Goal: Task Accomplishment & Management: Complete application form

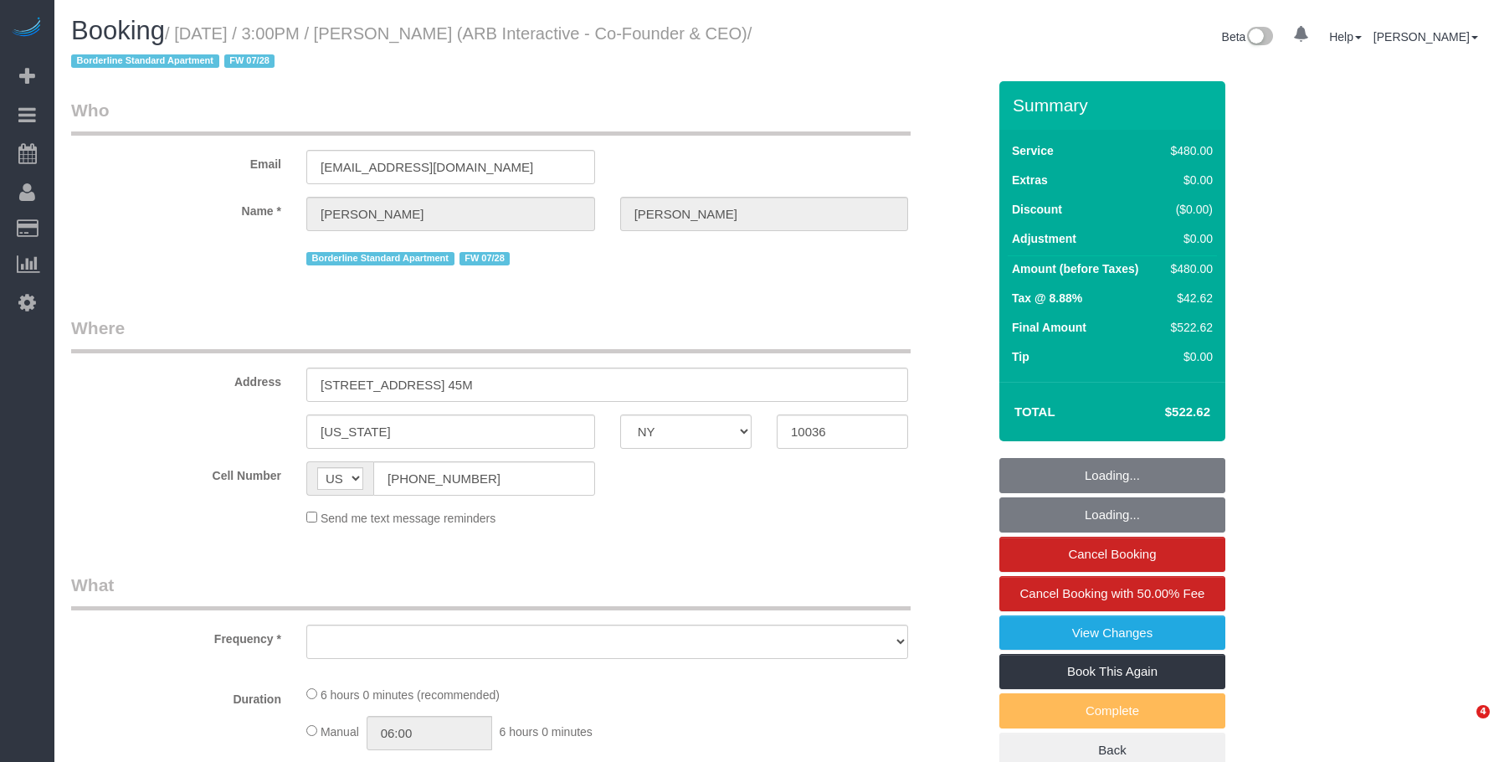
select select "NY"
select select "string:stripe-pm_1RFNrs4VGloSiKo7r2SlltRK"
click at [633, 101] on legend "Who" at bounding box center [490, 117] width 839 height 38
select select "object:655"
select select "360"
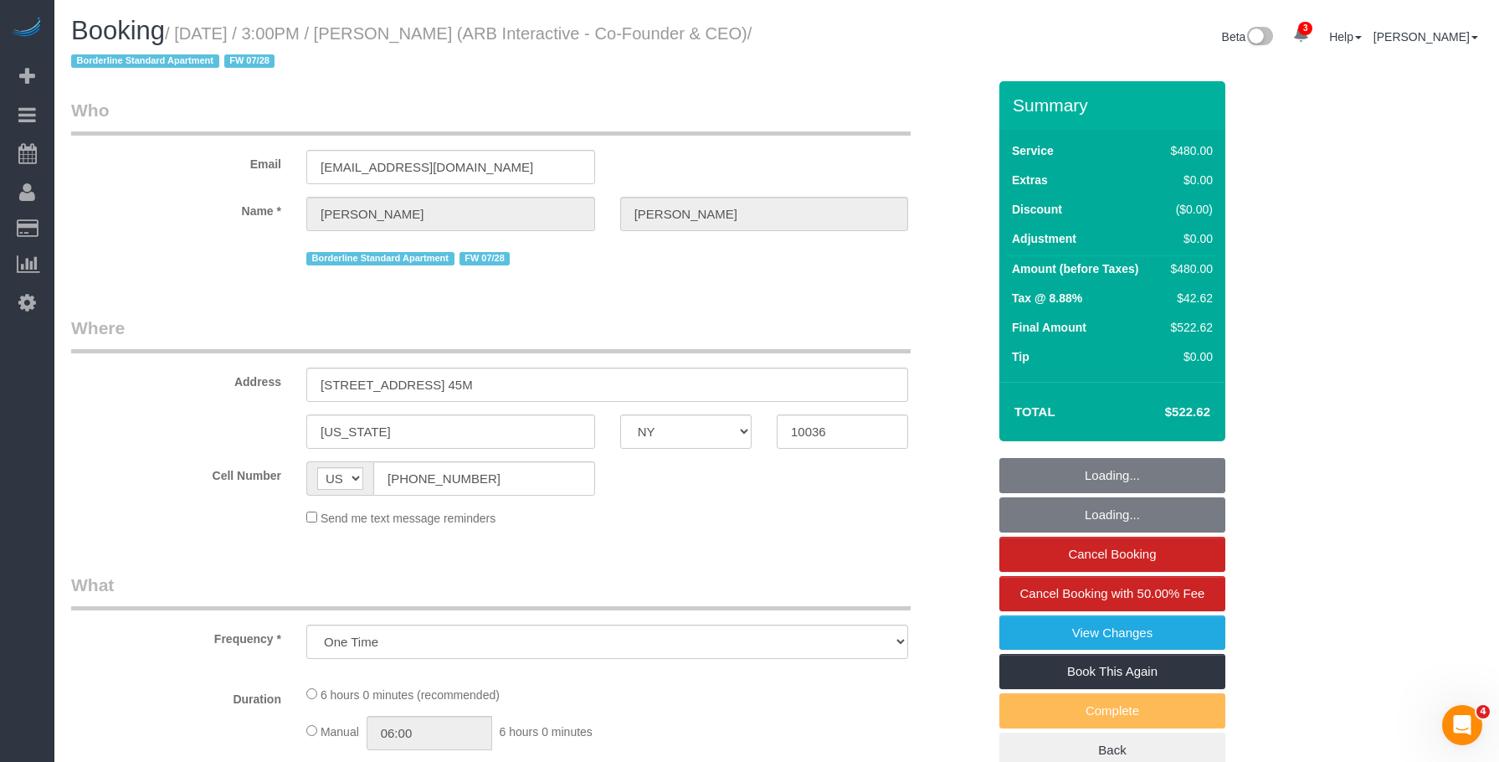
select select "spot1"
select select "number:89"
select select "number:90"
select select "number:15"
select select "number:5"
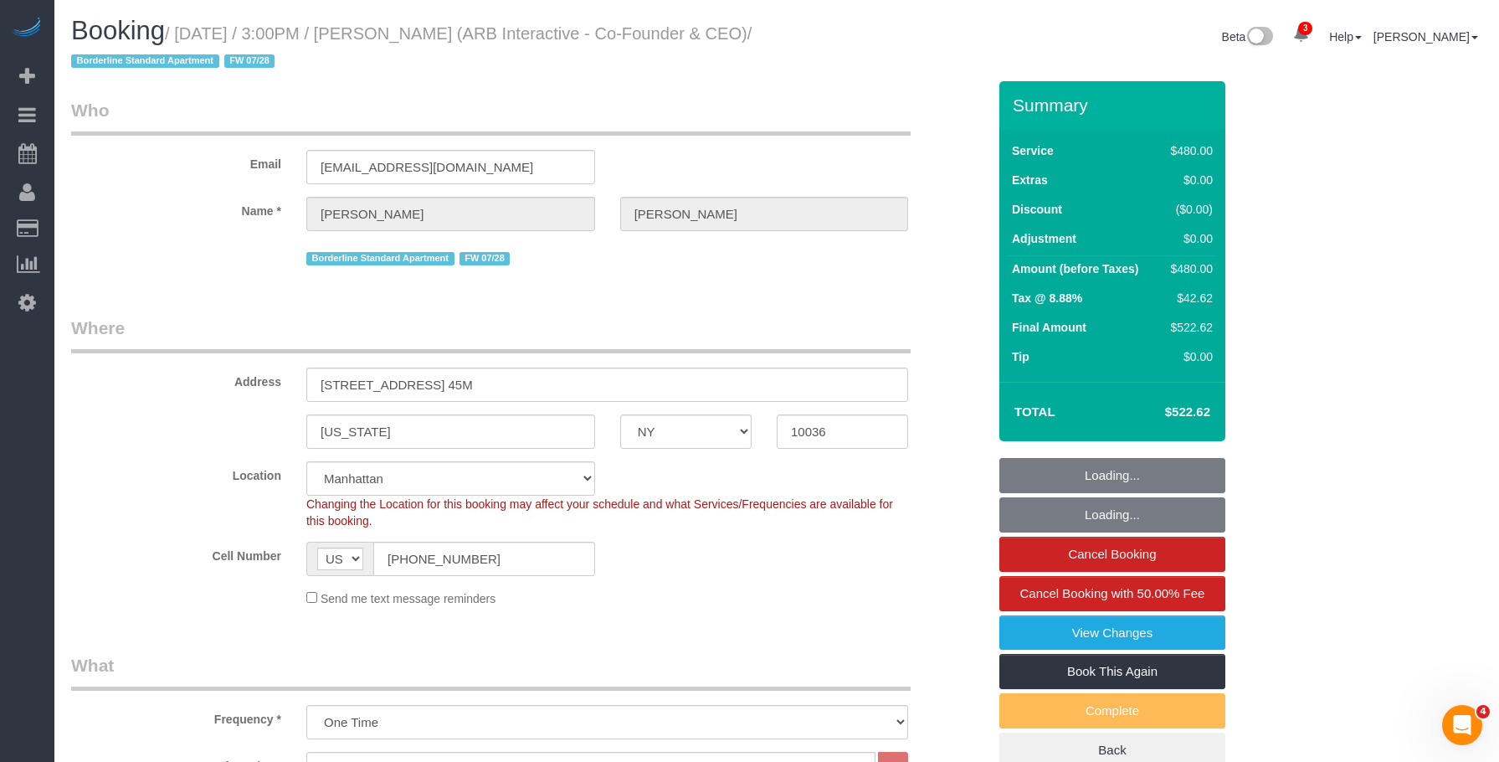
select select "object:1305"
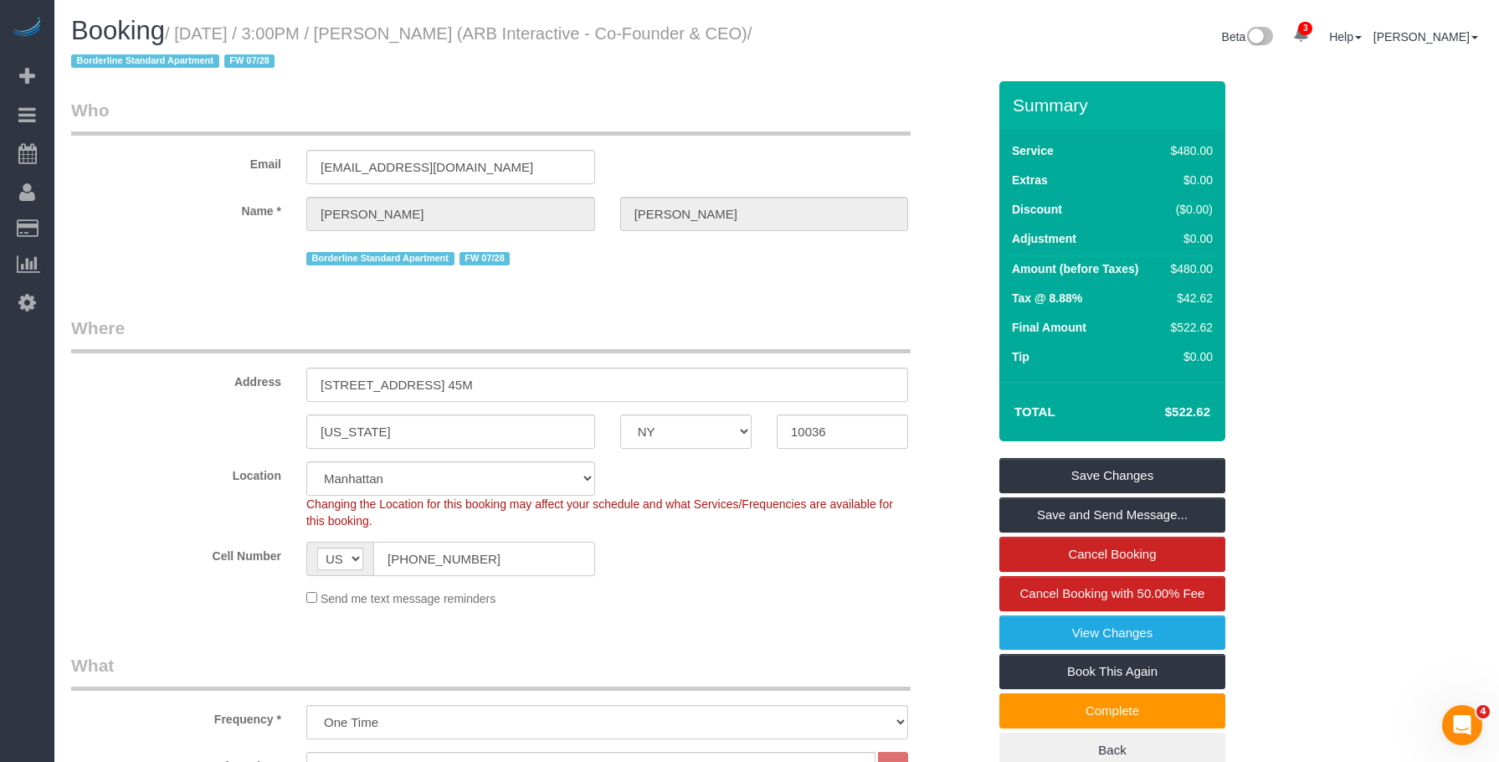
drag, startPoint x: 412, startPoint y: 551, endPoint x: 315, endPoint y: 553, distance: 97.1
click at [315, 553] on div "AF AL DZ AD AO AI AQ AG AR AM AW AU AT AZ BS BH BD BB BY BE BZ BJ BM BT BO BA B…" at bounding box center [450, 558] width 289 height 34
click at [1033, 633] on link "View Changes" at bounding box center [1112, 632] width 226 height 35
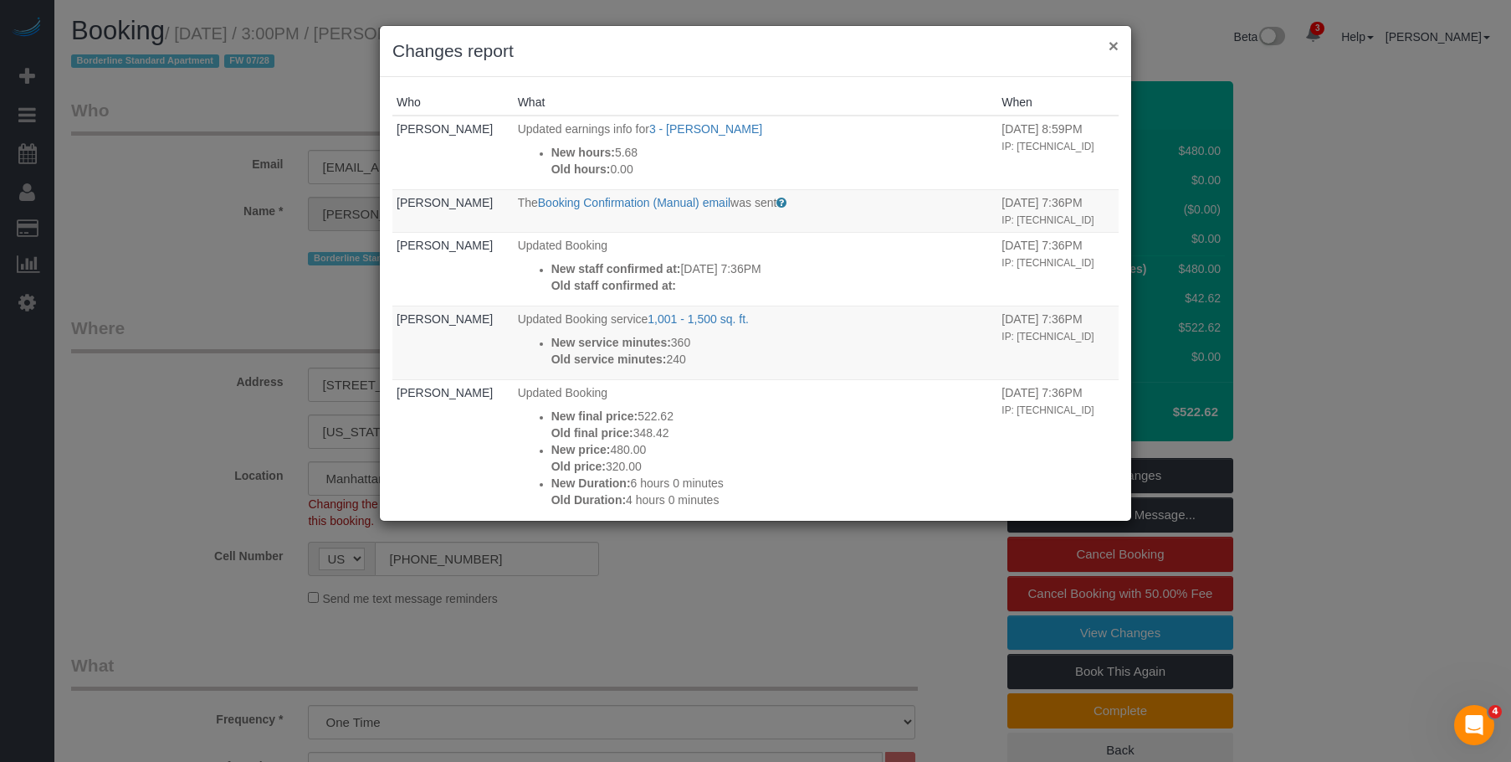
click at [1113, 44] on button "×" at bounding box center [1114, 46] width 10 height 18
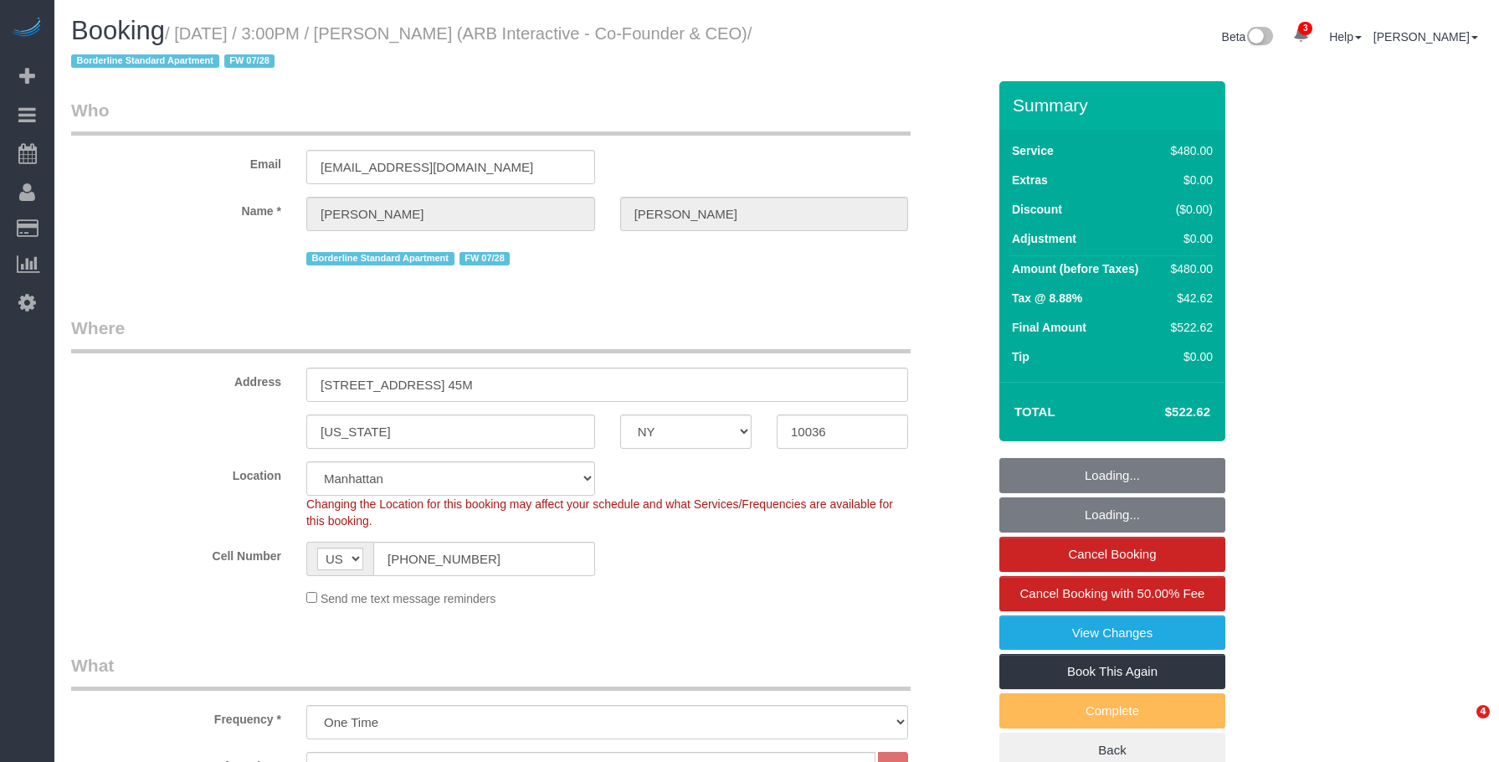
select select "NY"
select select "360"
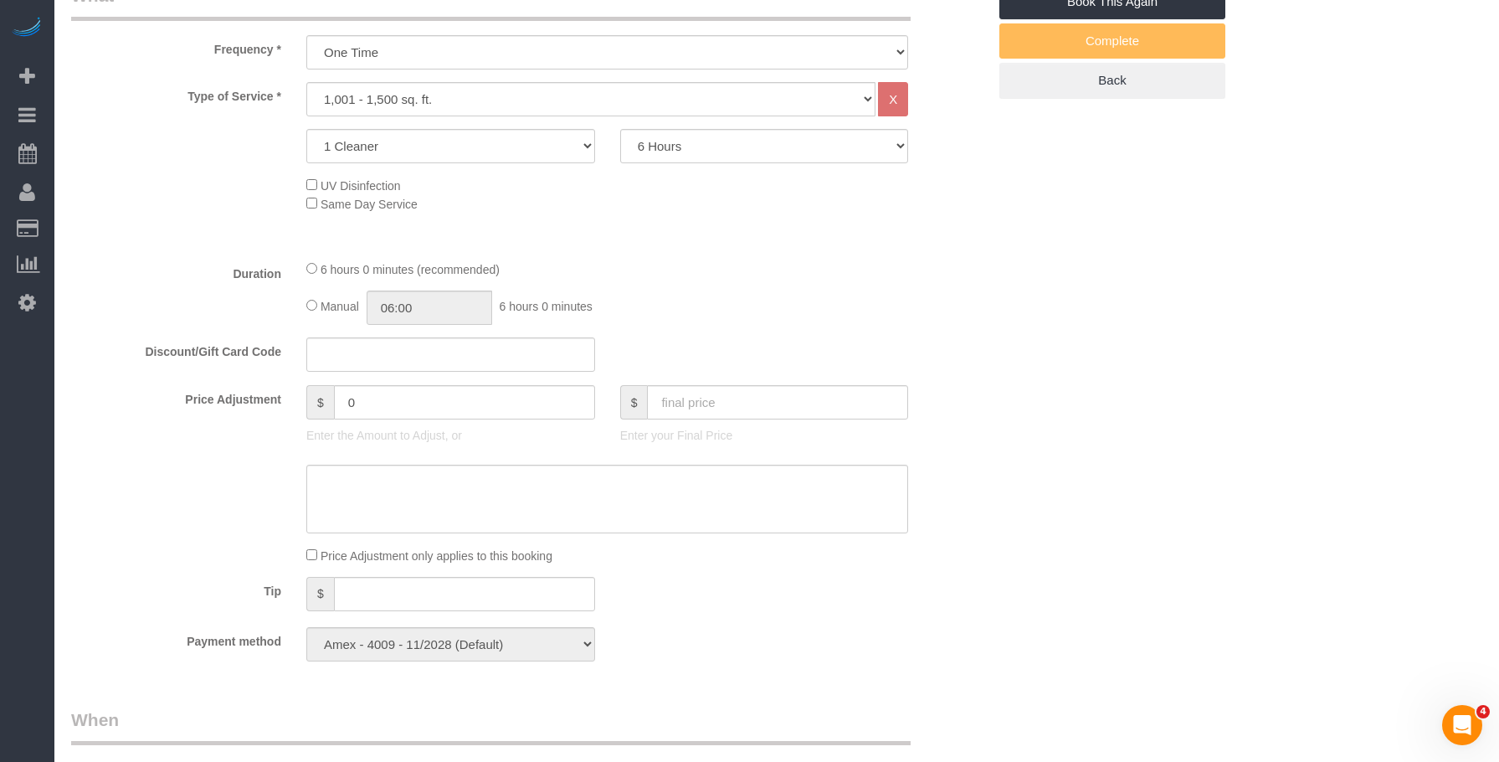
select select "spot1"
select select "number:89"
select select "number:90"
select select "number:15"
select select "number:5"
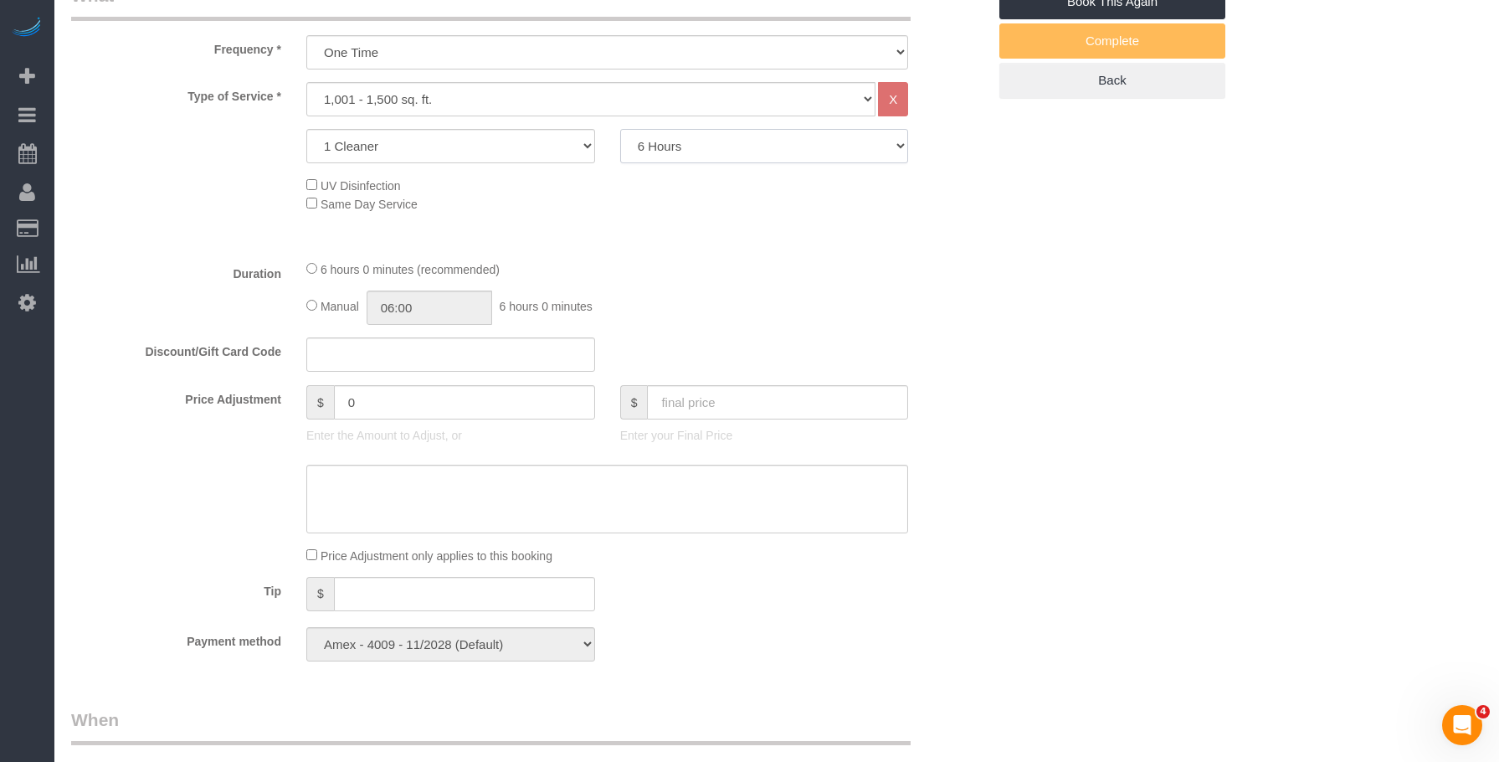
click at [735, 152] on select "2 Hours 2.5 Hours 3 Hours 3.5 Hours 4 Hours 4.5 Hours 5 Hours 5.5 Hours 6 Hours…" at bounding box center [764, 146] width 289 height 34
select select "330"
click at [620, 129] on select "2 Hours 2.5 Hours 3 Hours 3.5 Hours 4 Hours 4.5 Hours 5 Hours 5.5 Hours 6 Hours…" at bounding box center [764, 146] width 289 height 34
click at [1104, 296] on div "Who Email [EMAIL_ADDRESS][DOMAIN_NAME] Name * [PERSON_NAME] Borderline Standard…" at bounding box center [776, 661] width 1411 height 2499
select select "spot39"
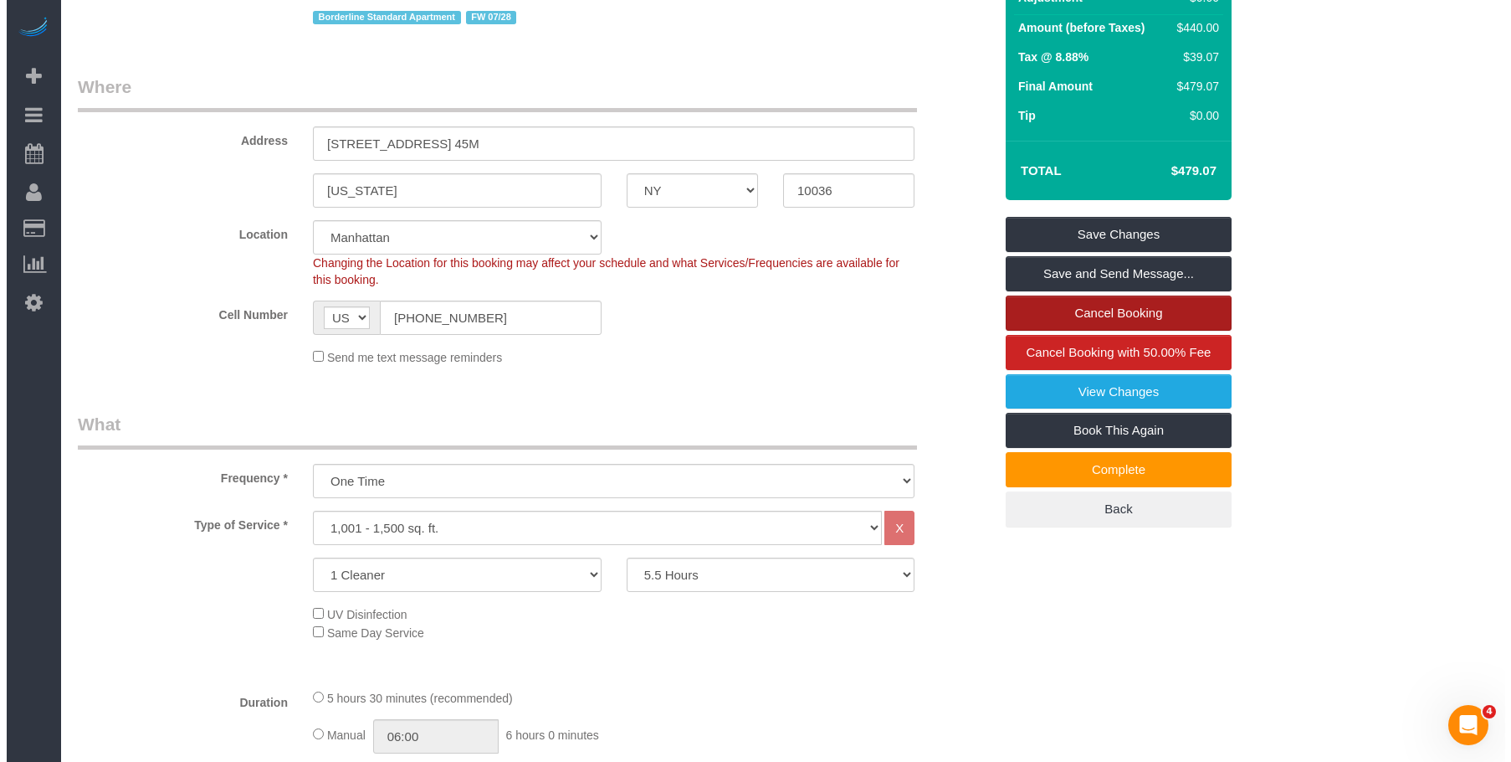
scroll to position [167, 0]
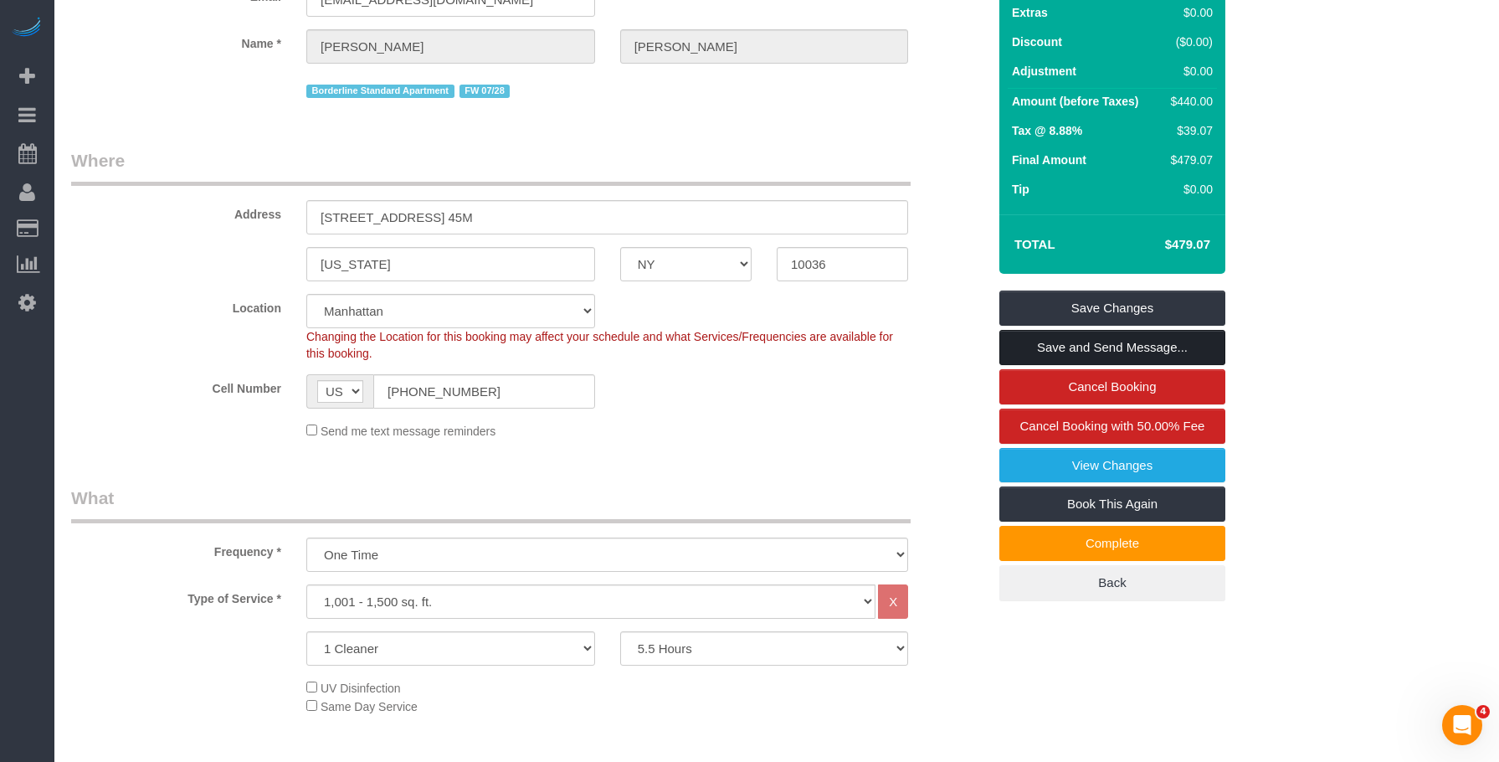
click at [1138, 343] on link "Save and Send Message..." at bounding box center [1112, 347] width 226 height 35
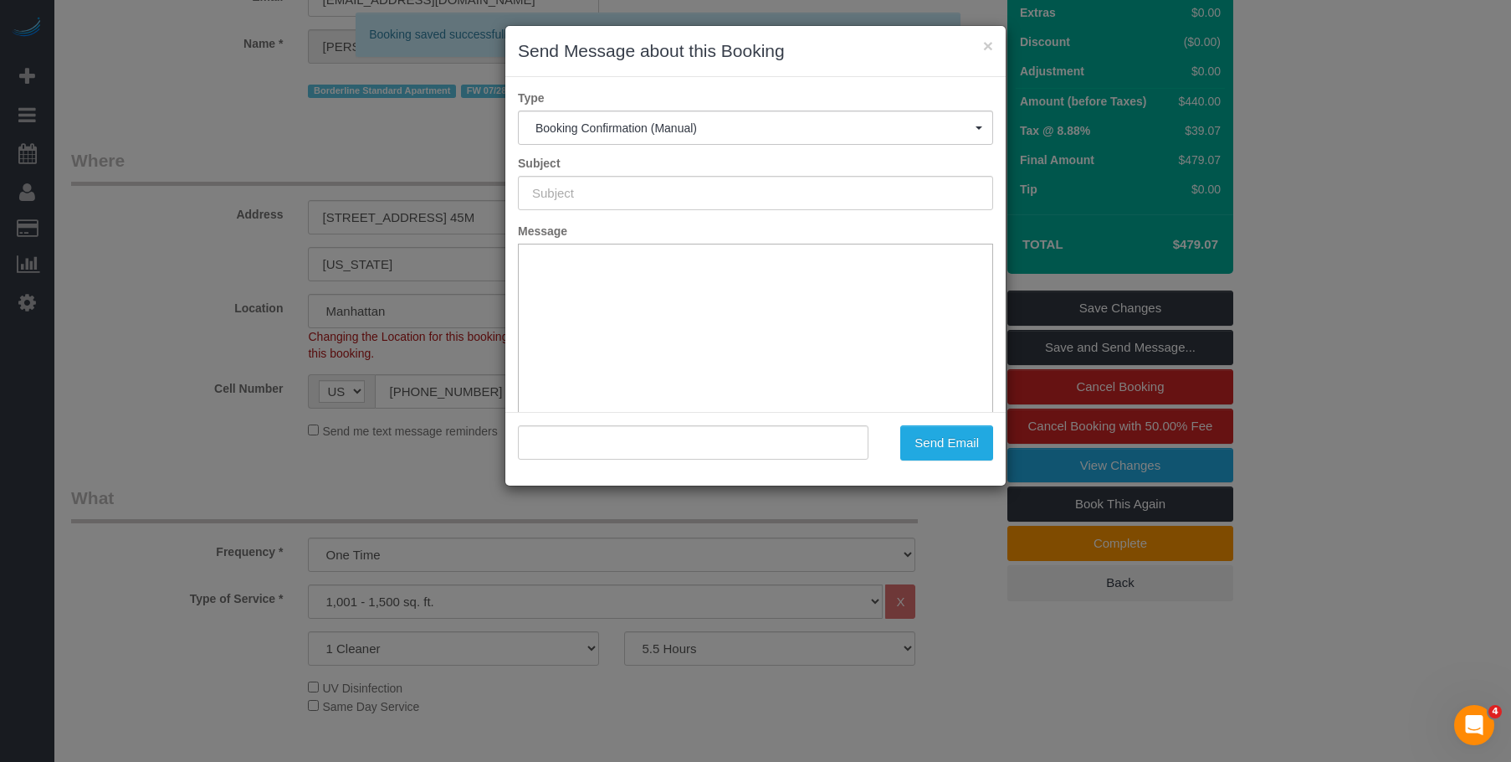
type input "Cleaning Confirmed for [DATE] 3:00pm"
type input ""[PERSON_NAME]" <[PERSON_NAME][EMAIL_ADDRESS][DOMAIN_NAME]>"
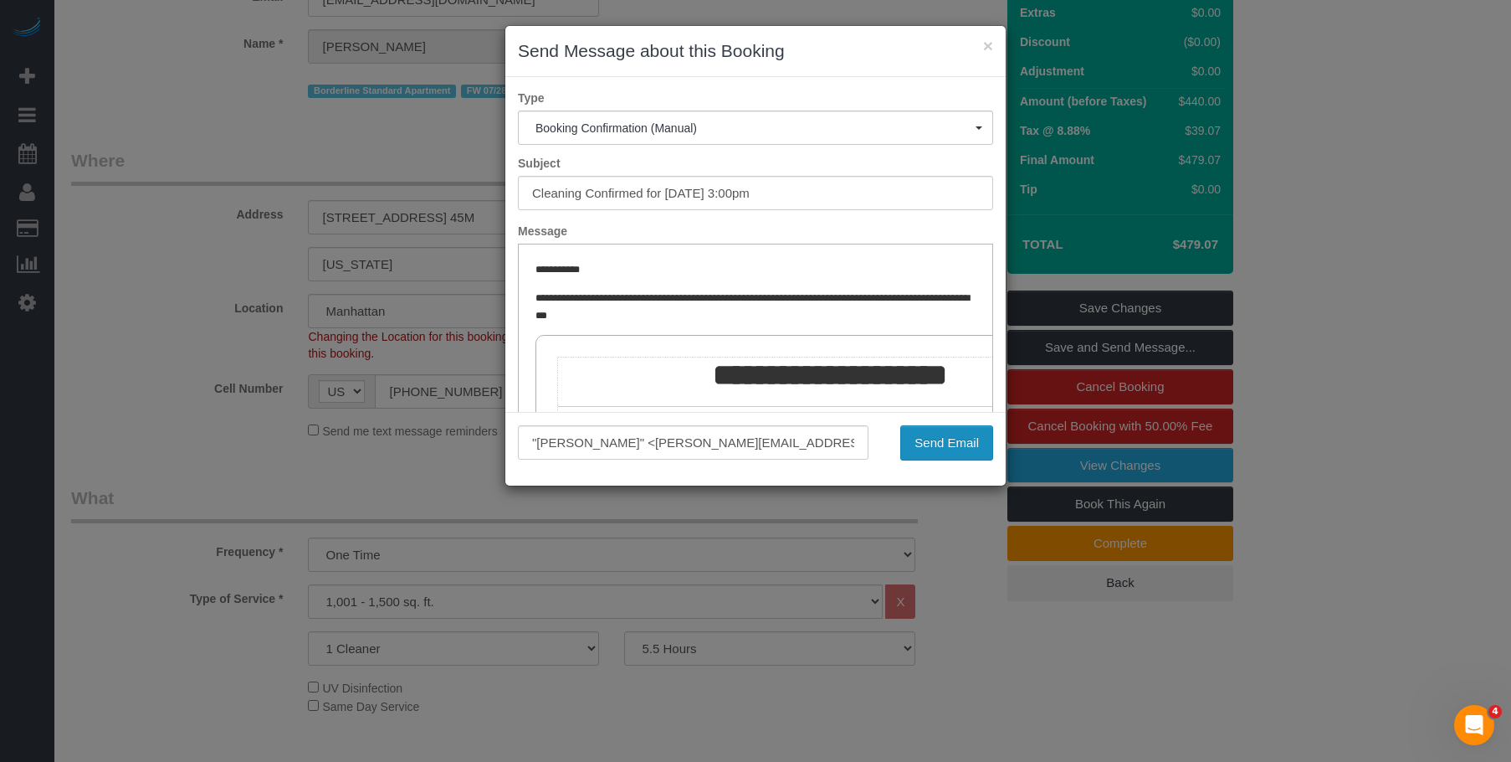
click at [952, 437] on button "Send Email" at bounding box center [946, 442] width 93 height 35
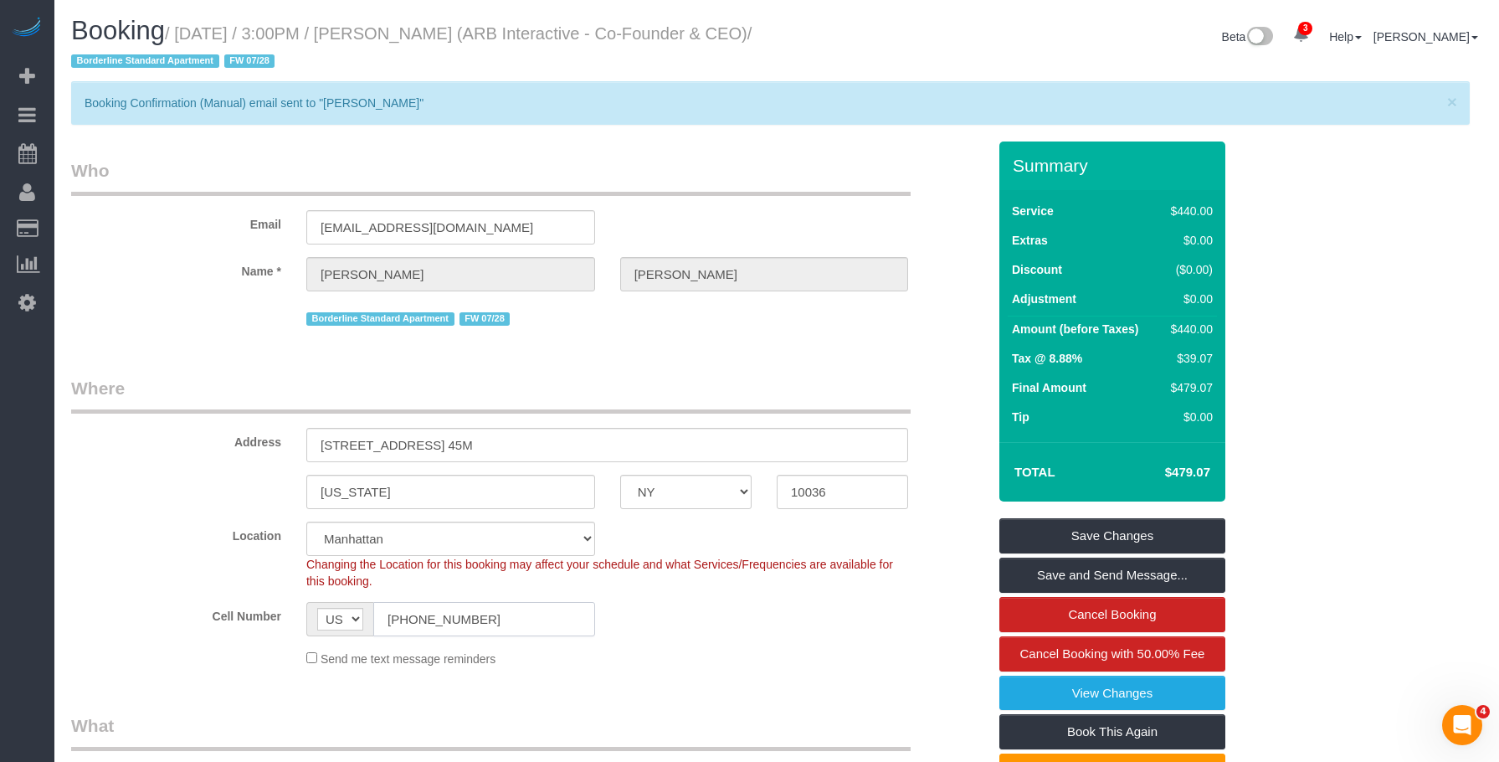
drag, startPoint x: 497, startPoint y: 629, endPoint x: 211, endPoint y: 600, distance: 287.7
click at [211, 600] on sui-booking-location "Location [GEOGRAPHIC_DATA] [GEOGRAPHIC_DATA] [GEOGRAPHIC_DATA] [GEOGRAPHIC_DATA…" at bounding box center [529, 594] width 916 height 146
drag, startPoint x: 496, startPoint y: 223, endPoint x: 208, endPoint y: 218, distance: 287.9
click at [195, 220] on div "Email [EMAIL_ADDRESS][DOMAIN_NAME]" at bounding box center [529, 201] width 941 height 86
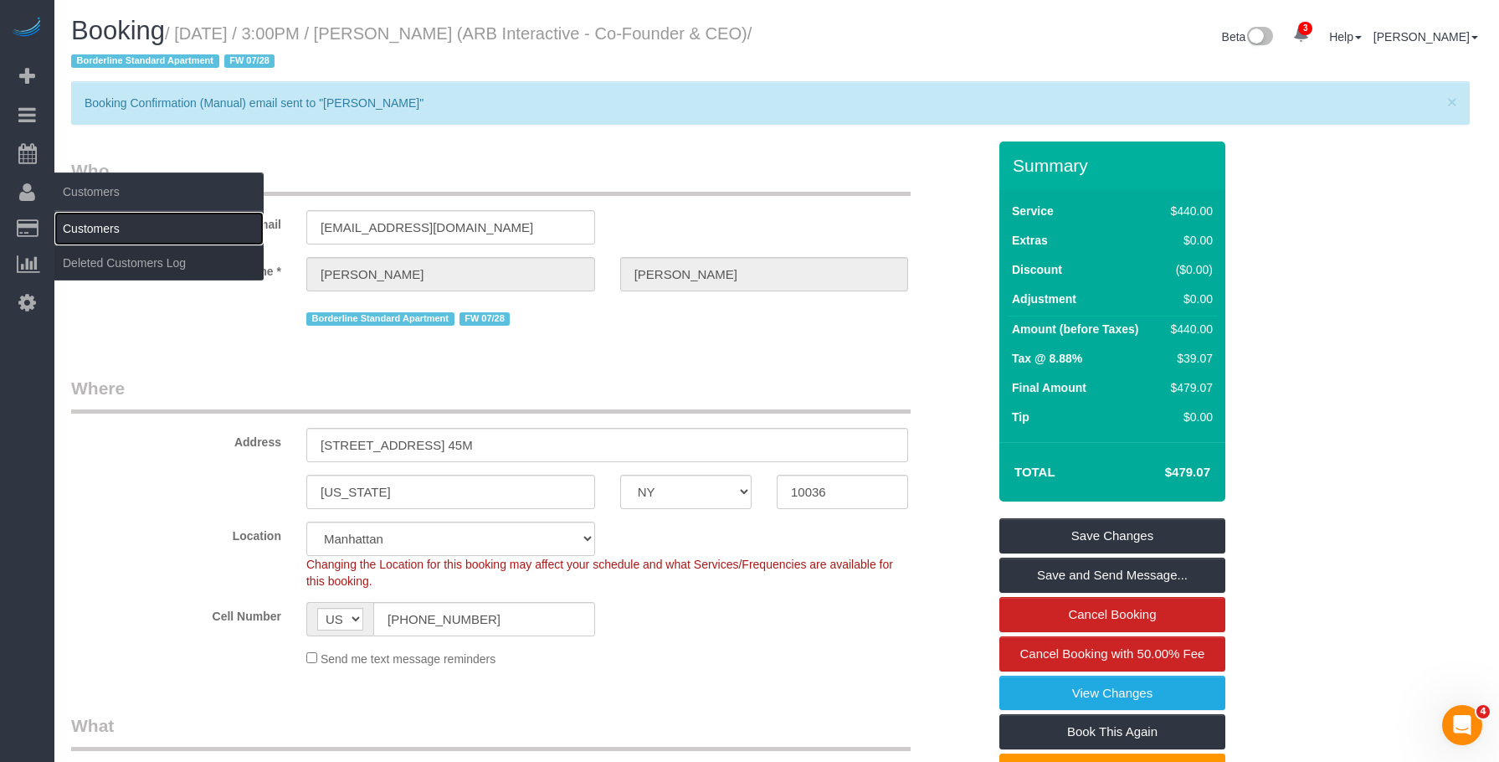
click at [129, 228] on link "Customers" at bounding box center [158, 228] width 209 height 33
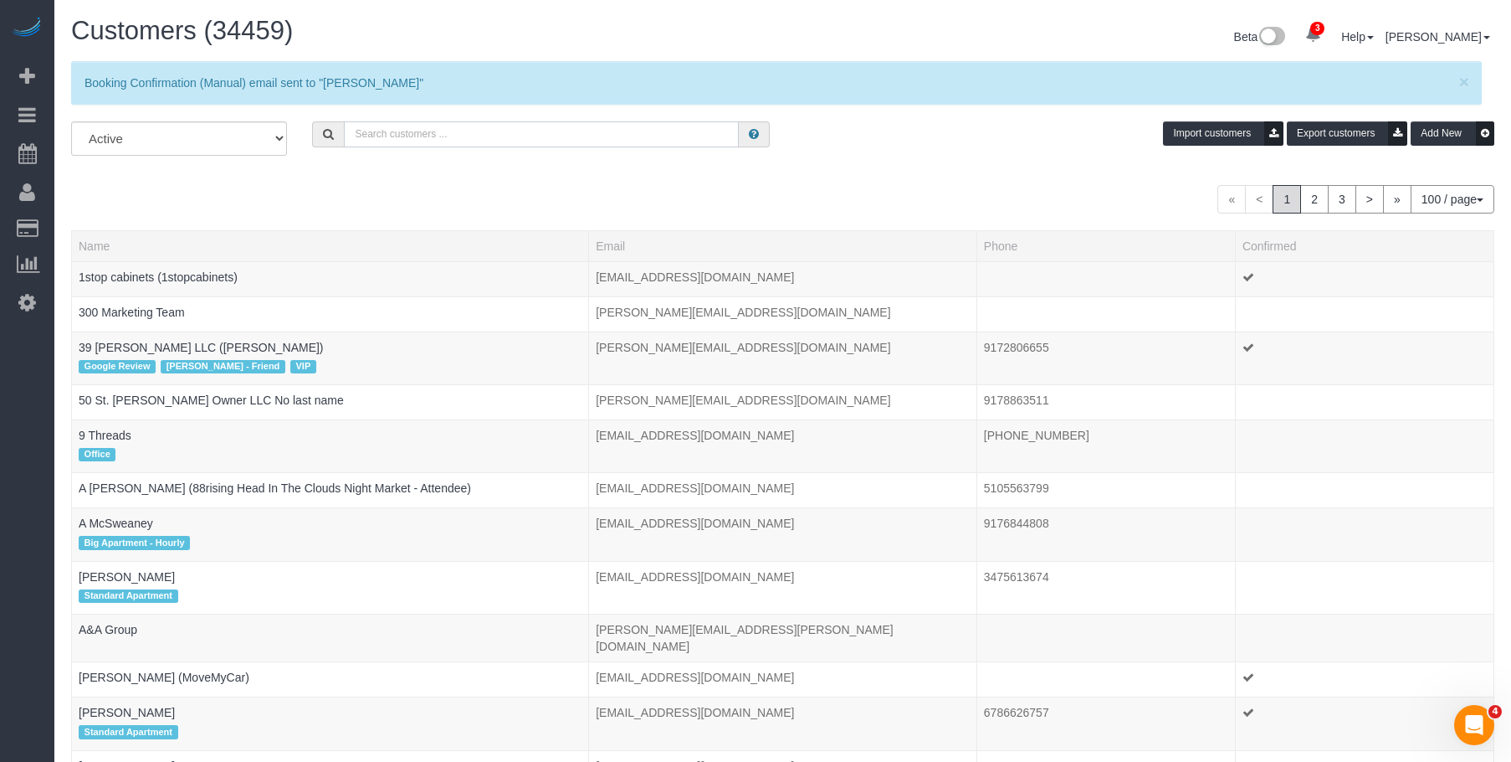
click at [587, 131] on input "text" at bounding box center [541, 134] width 395 height 26
paste input "[EMAIL_ADDRESS][DOMAIN_NAME]"
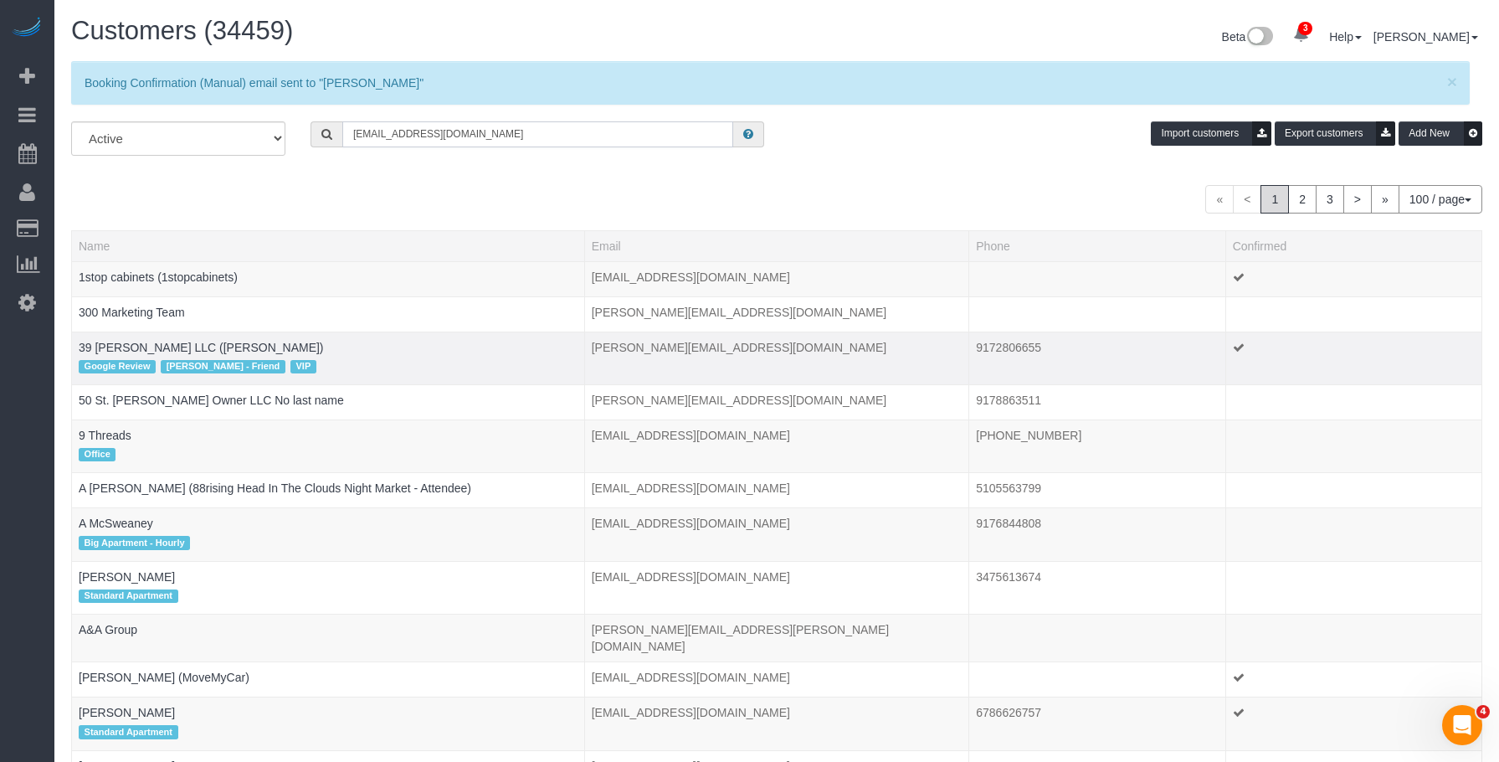
type input "[EMAIL_ADDRESS][DOMAIN_NAME]"
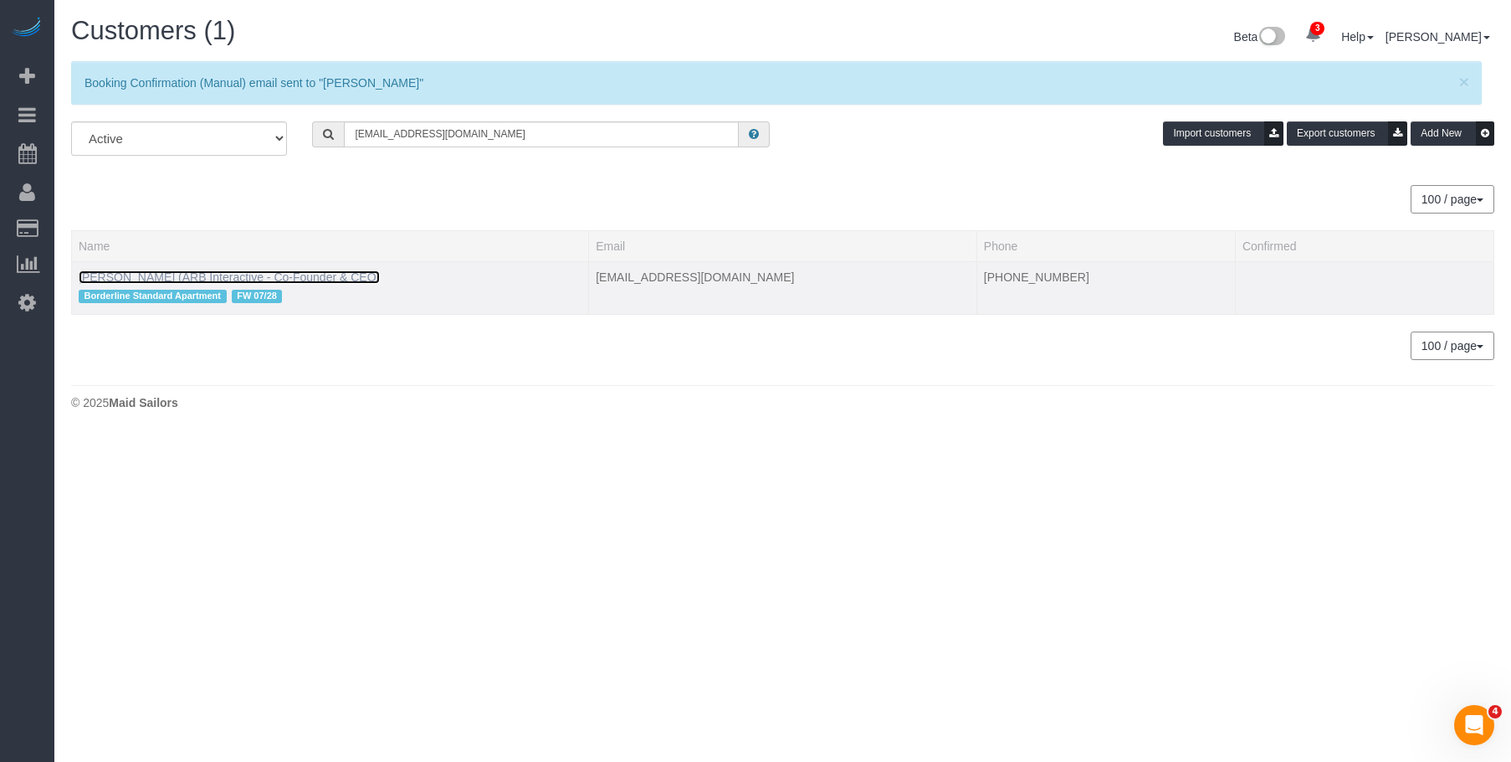
drag, startPoint x: 216, startPoint y: 275, endPoint x: 252, endPoint y: 280, distance: 36.2
click at [216, 275] on link "[PERSON_NAME] (ARB Interactive - Co-Founder & CEO)" at bounding box center [229, 276] width 301 height 13
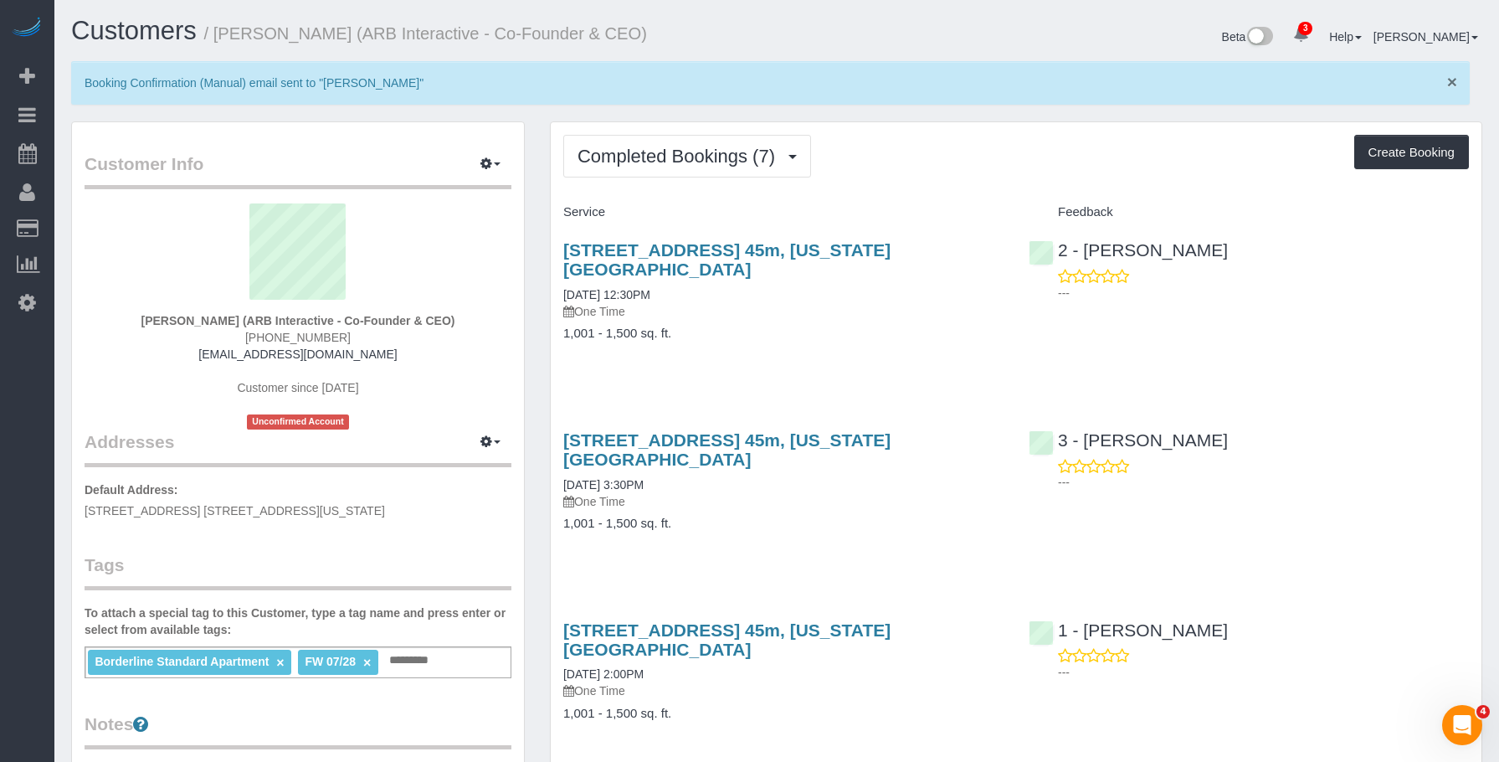
click at [1453, 81] on span "×" at bounding box center [1452, 81] width 10 height 19
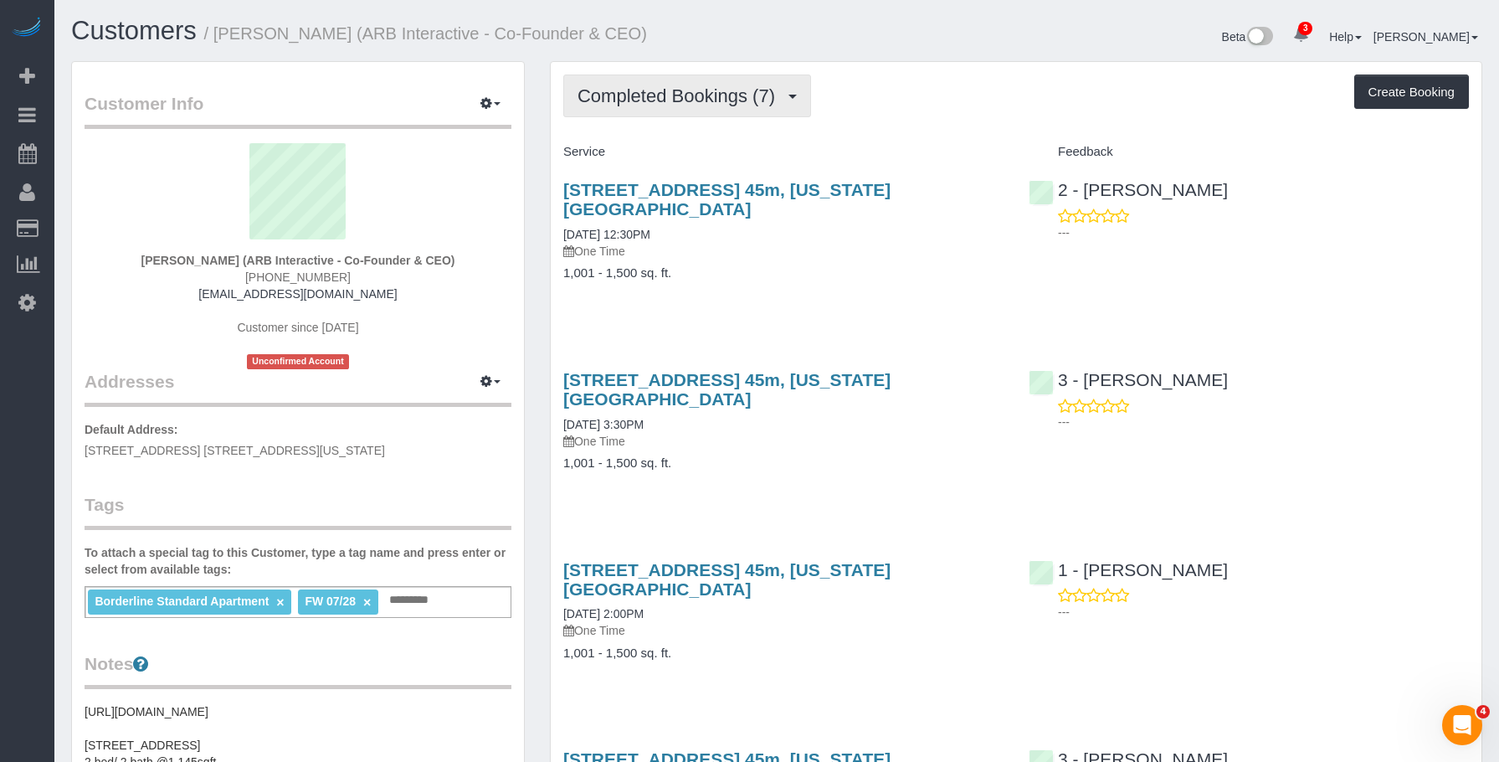
click at [732, 98] on span "Completed Bookings (7)" at bounding box center [680, 95] width 206 height 21
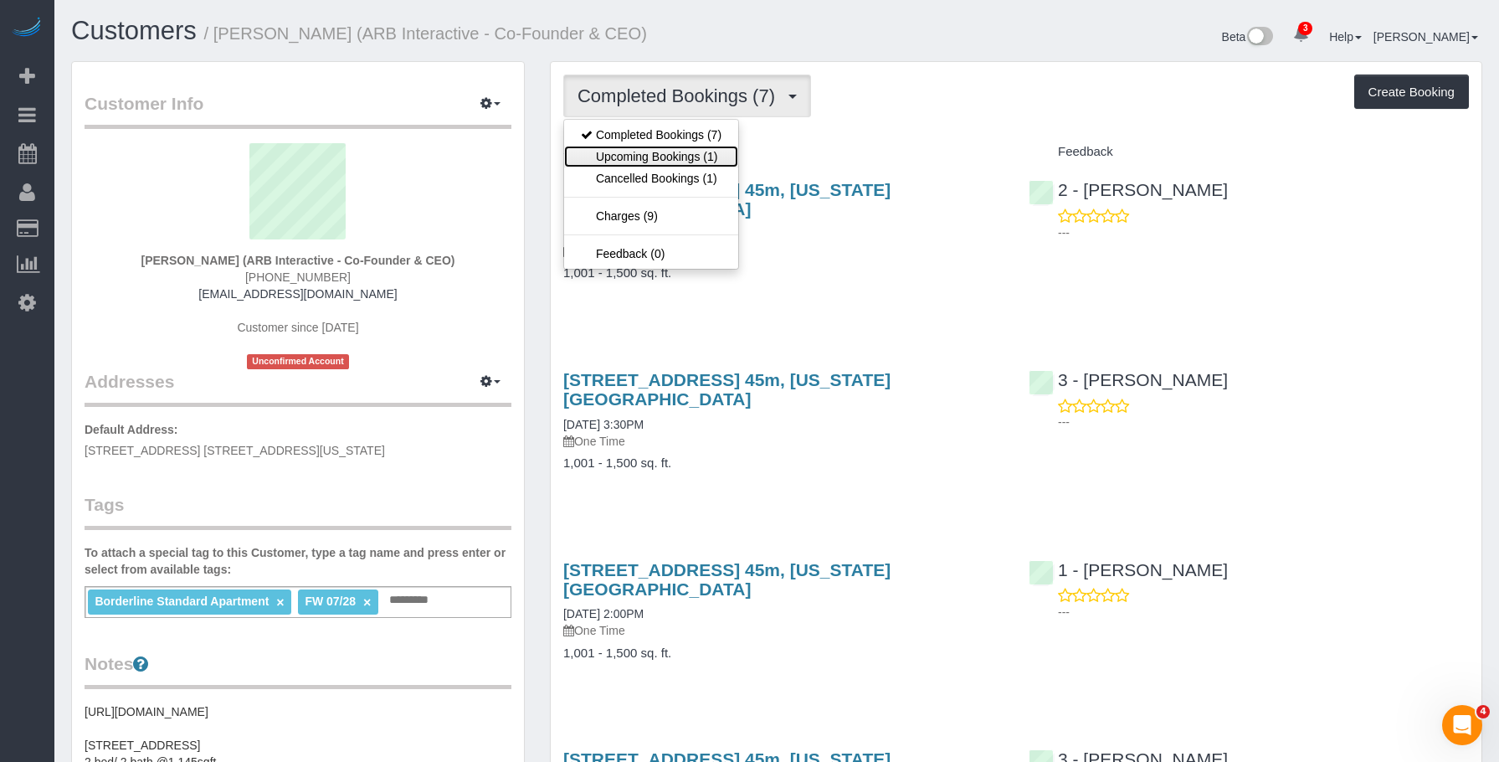
click at [674, 153] on link "Upcoming Bookings (1)" at bounding box center [651, 157] width 174 height 22
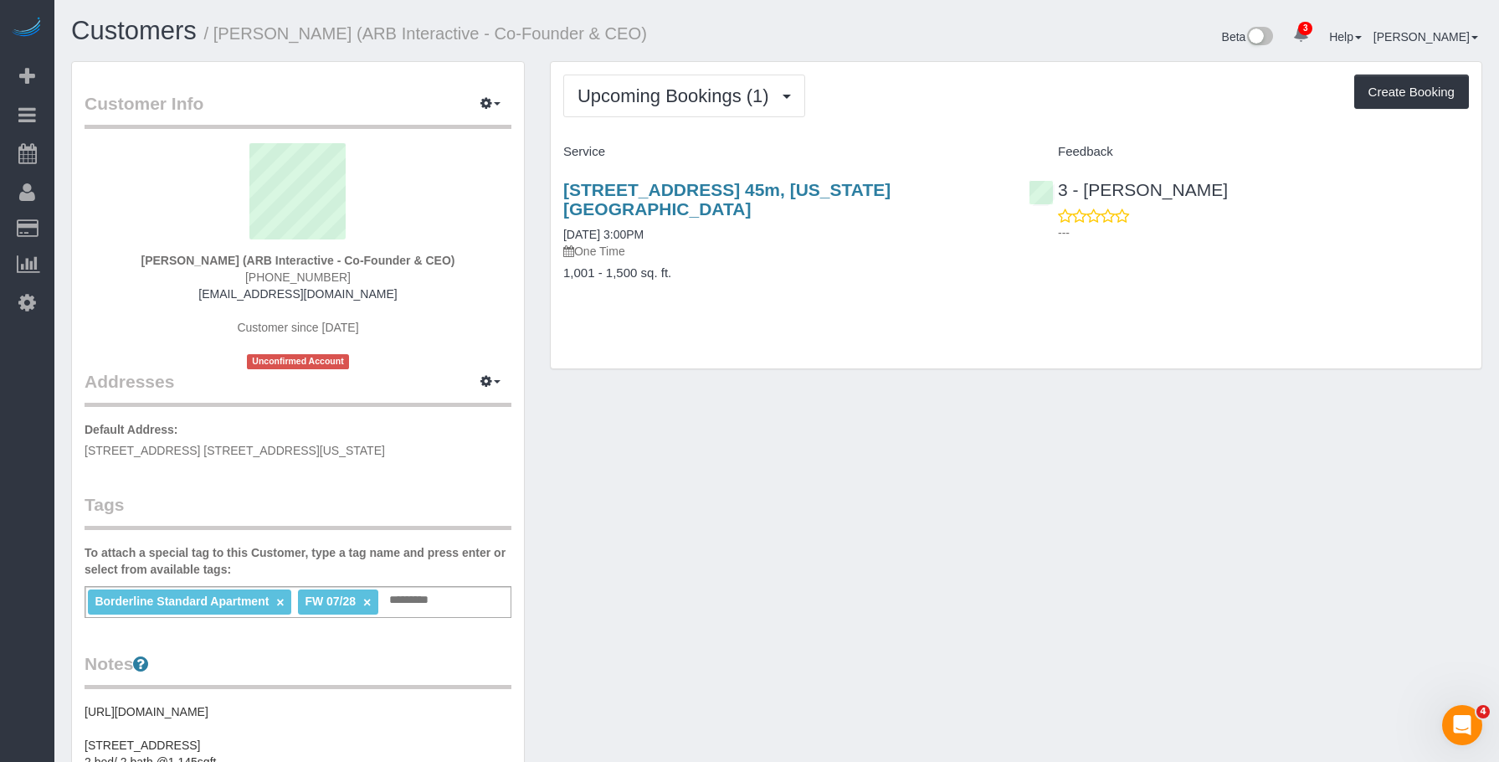
click at [767, 213] on div "[STREET_ADDRESS] 45m, [US_STATE][GEOGRAPHIC_DATA] [DATE] 3:00PM One Time" at bounding box center [783, 220] width 440 height 80
click at [783, 188] on link "[STREET_ADDRESS] 45m, [US_STATE][GEOGRAPHIC_DATA]" at bounding box center [726, 199] width 327 height 38
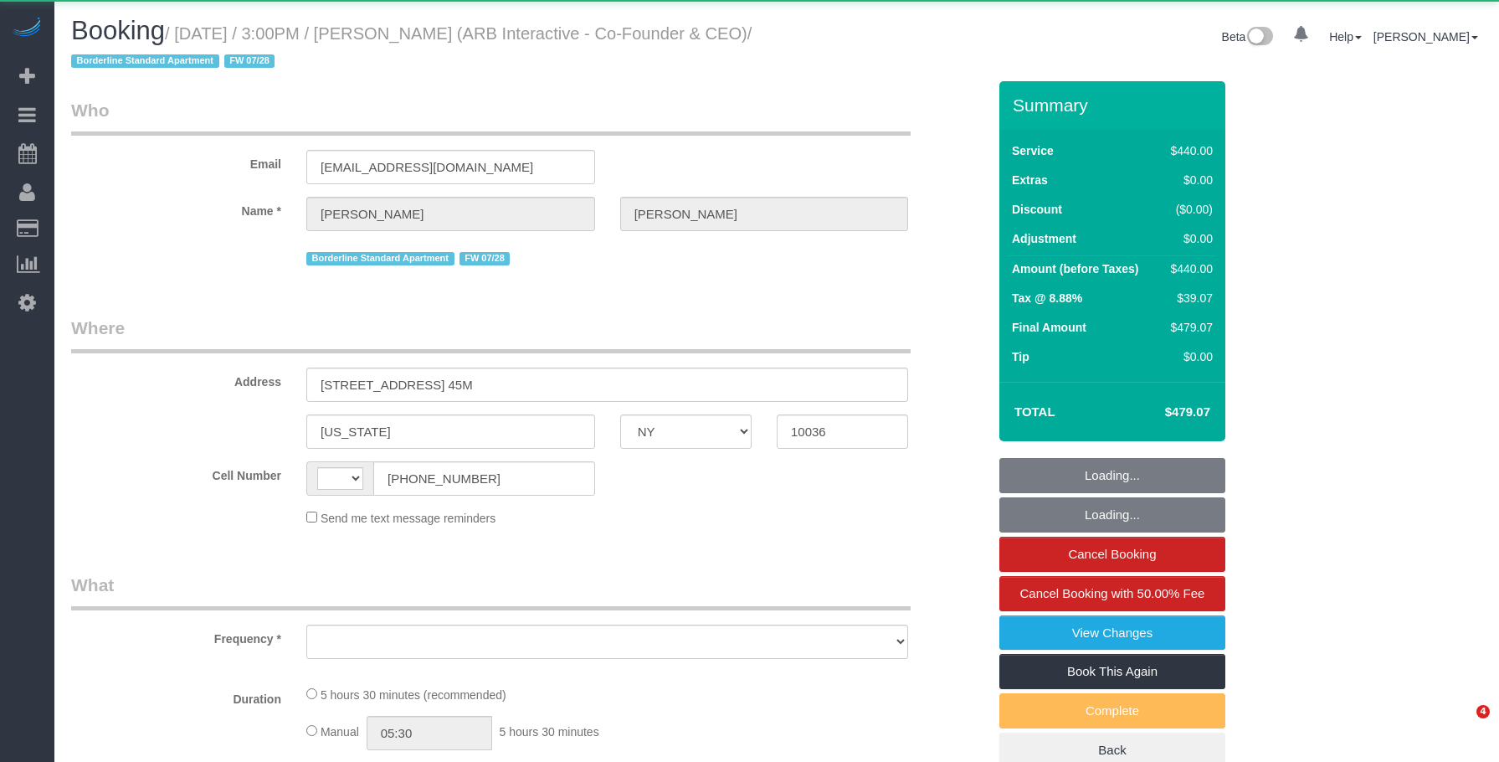
select select "NY"
select select "string:[GEOGRAPHIC_DATA]"
select select "object:655"
select select "number:89"
select select "number:90"
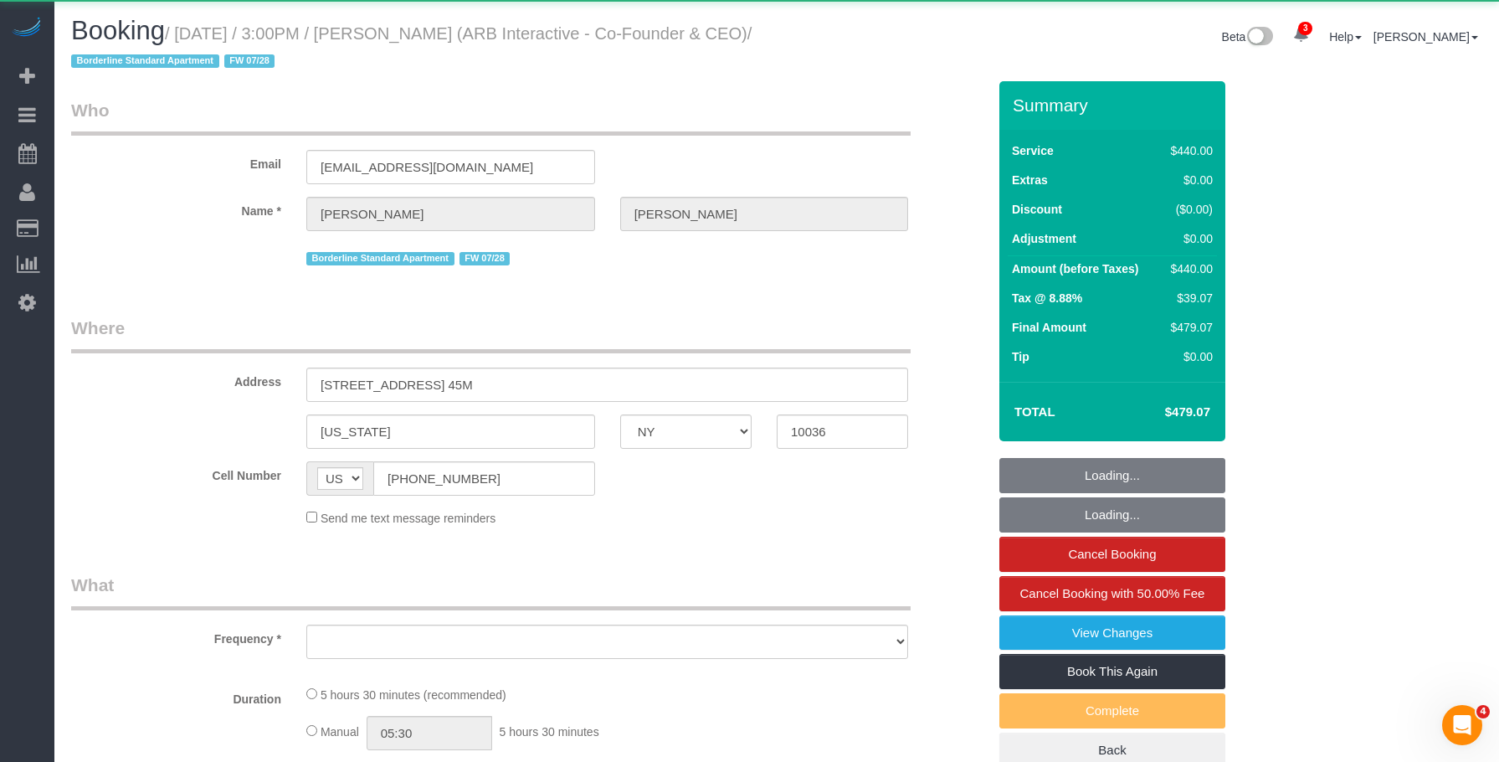
select select "number:15"
select select "number:5"
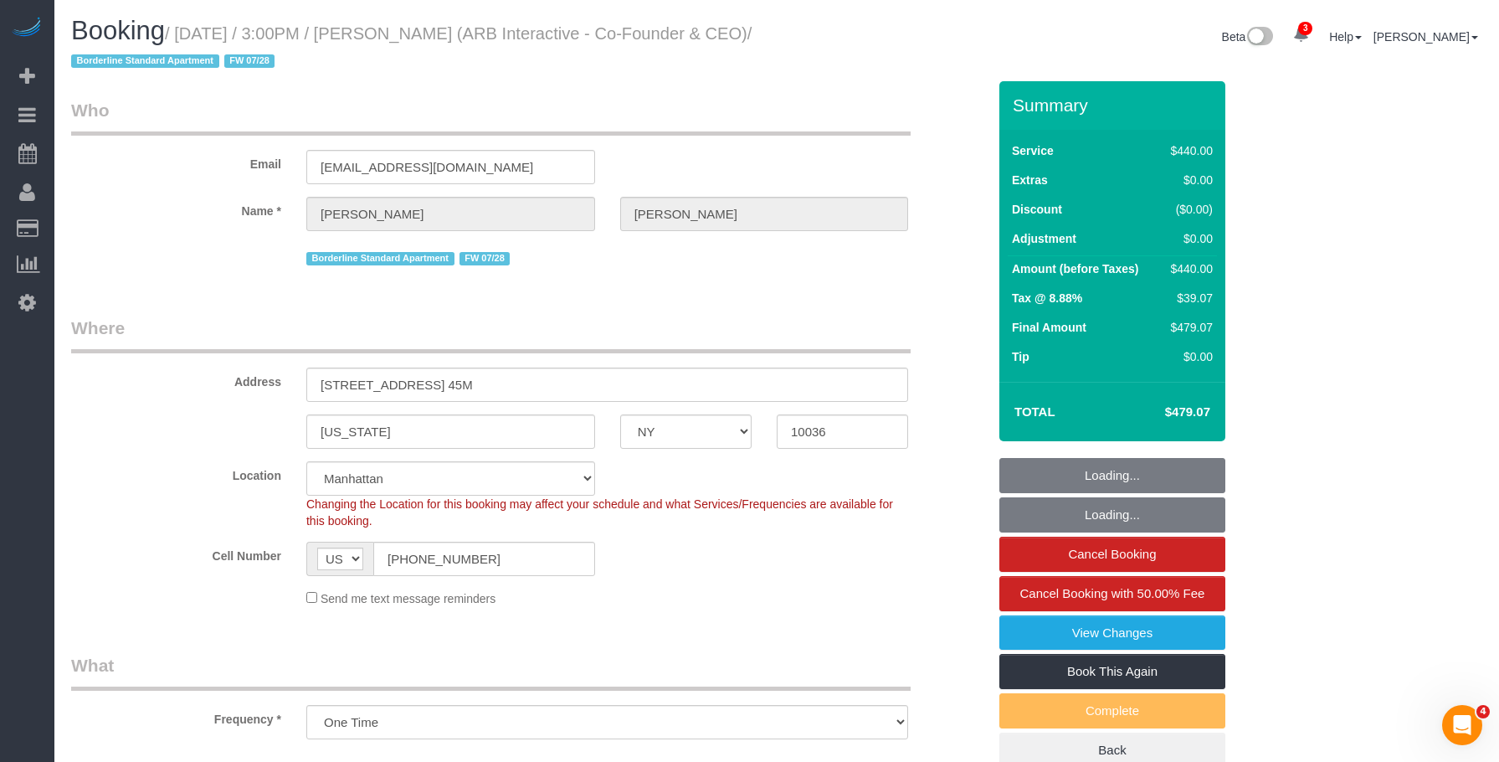
select select "object:1305"
select select "string:stripe-pm_1RFNrs4VGloSiKo7r2SlltRK"
select select "spot1"
select select "330"
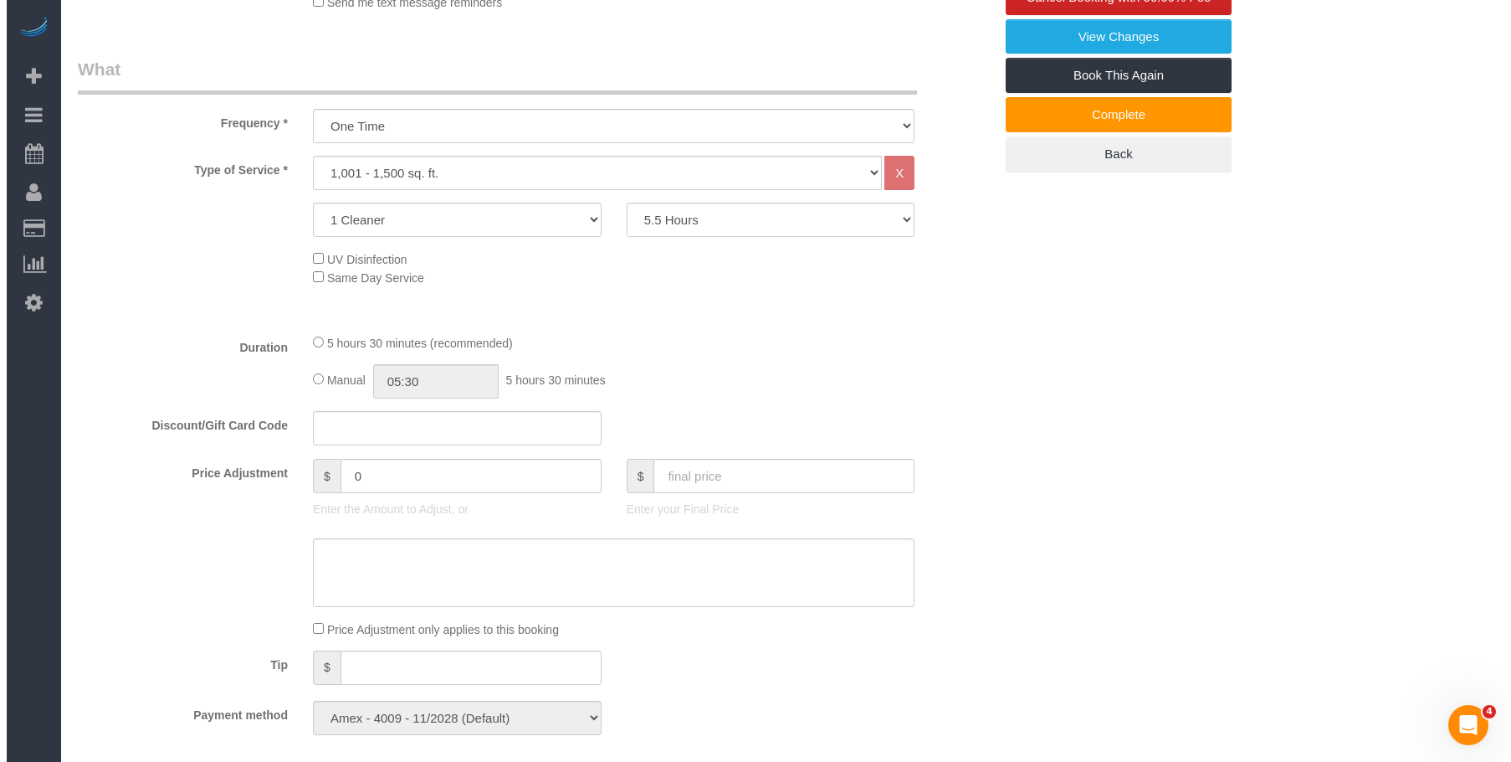
scroll to position [502, 0]
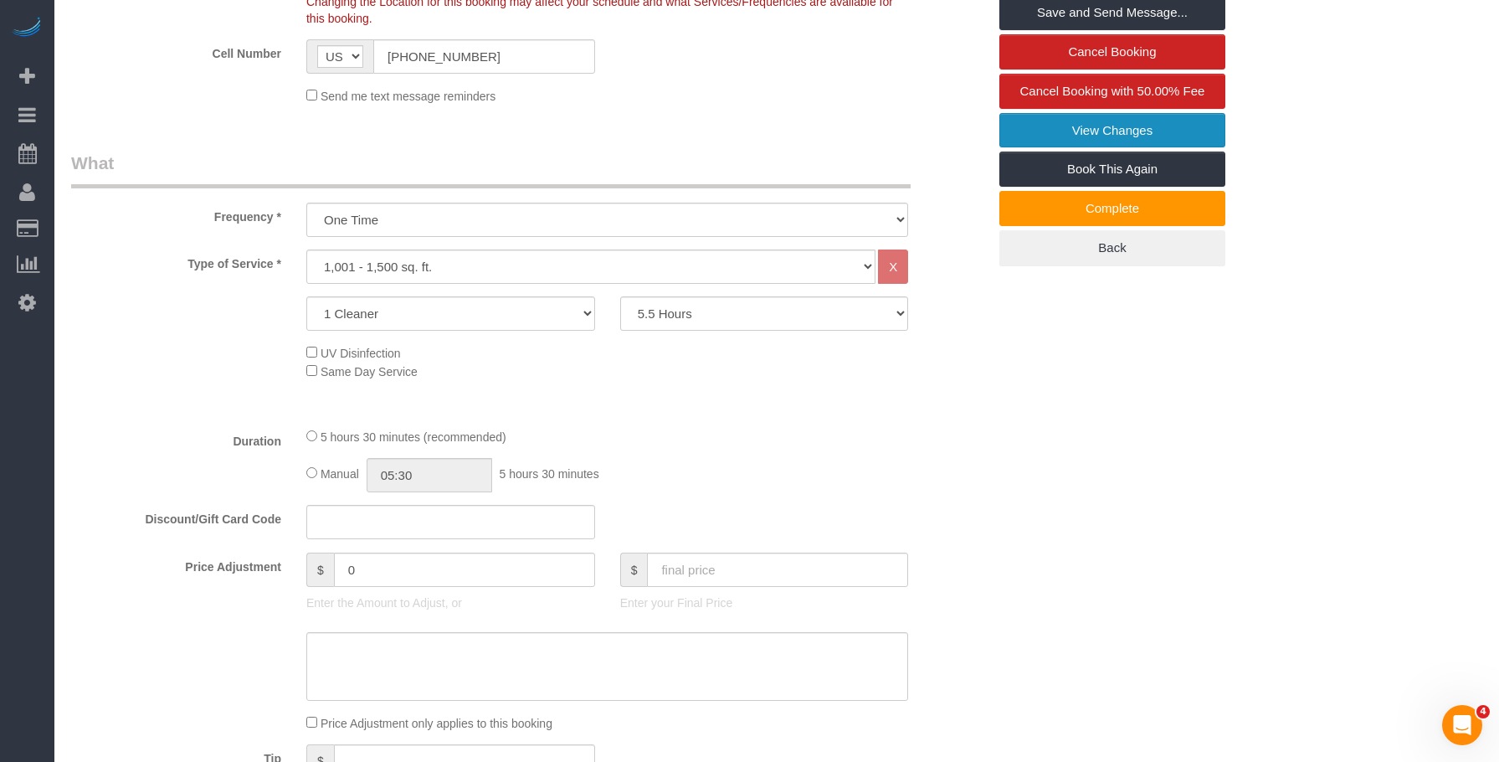
click at [1031, 127] on link "View Changes" at bounding box center [1112, 130] width 226 height 35
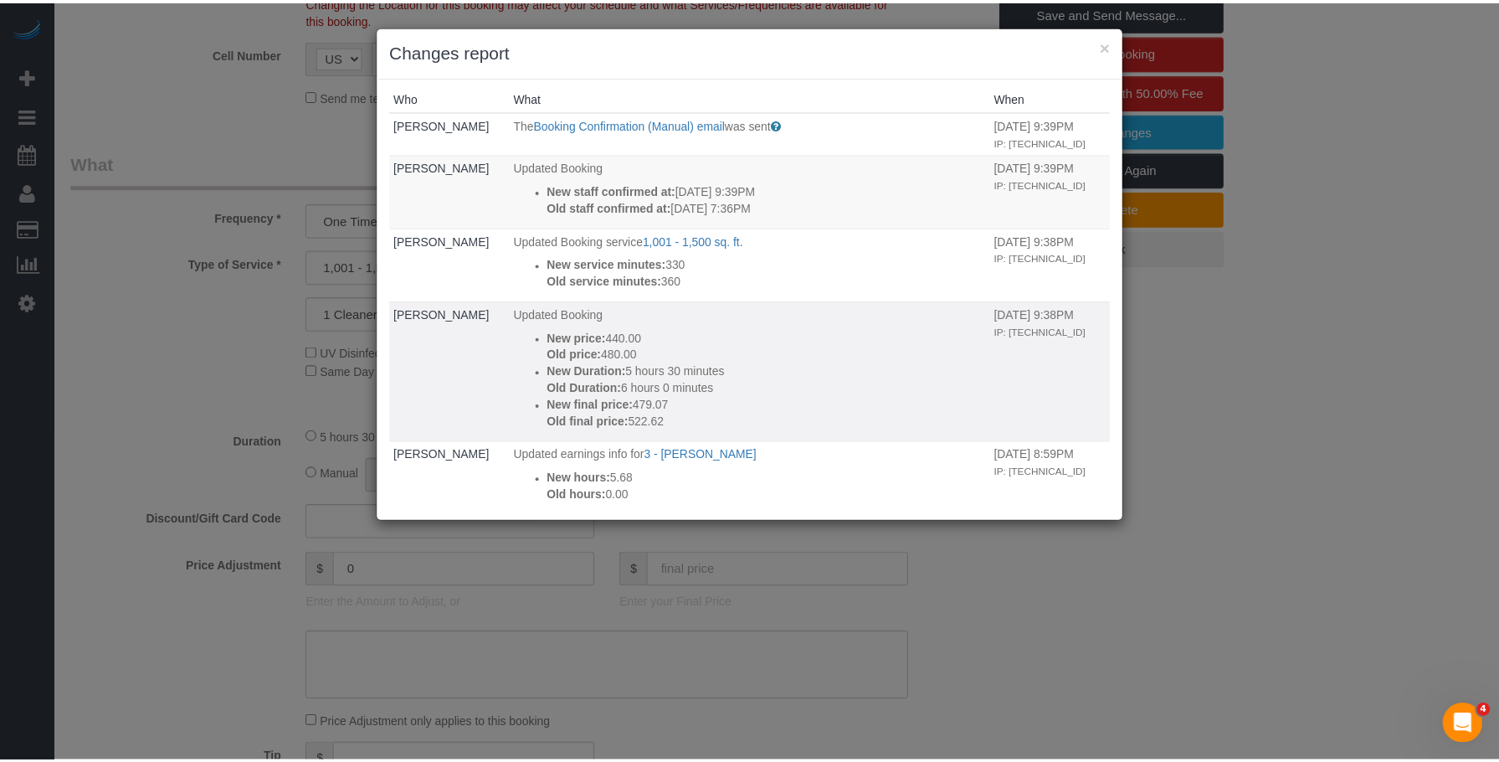
scroll to position [0, 0]
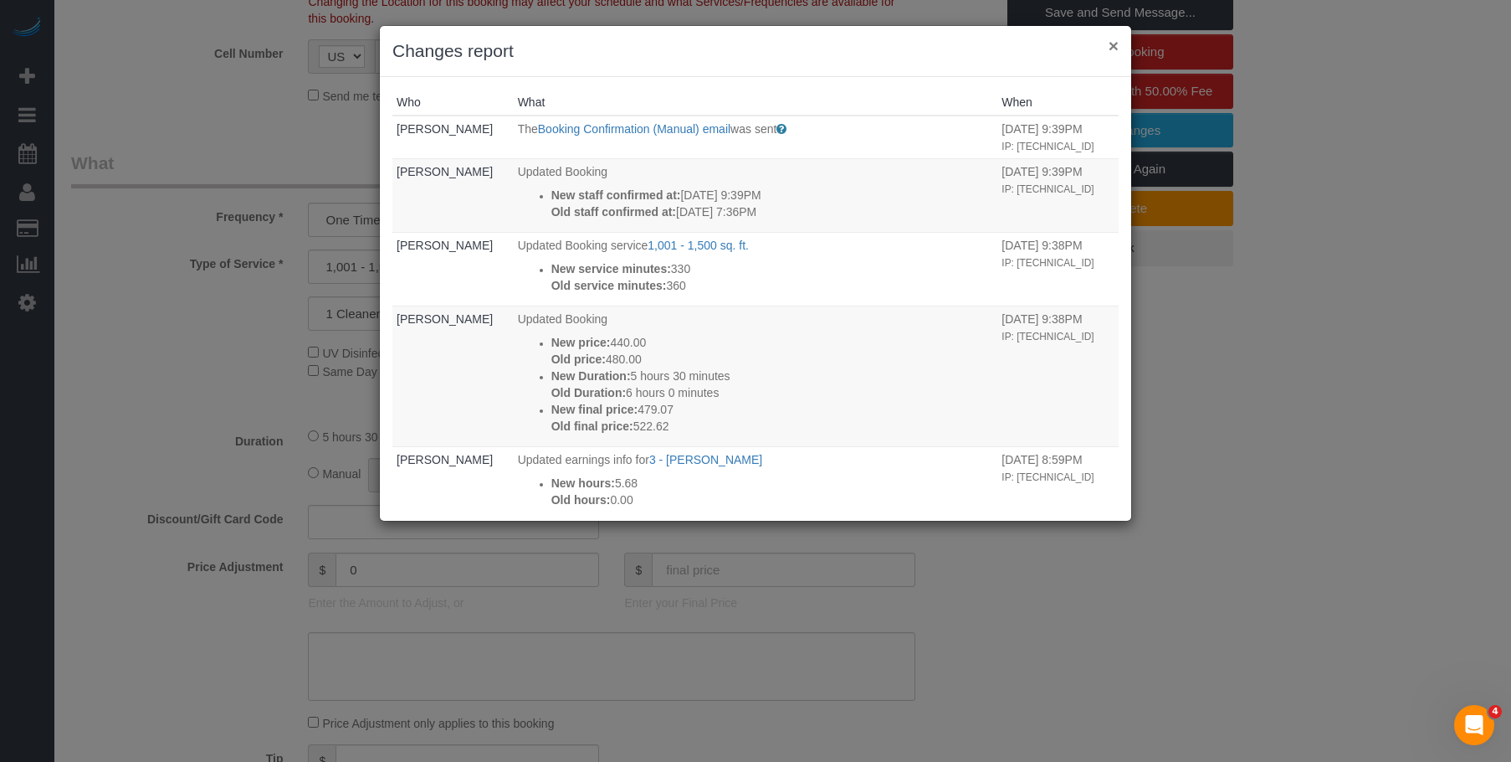
click at [1112, 43] on button "×" at bounding box center [1114, 46] width 10 height 18
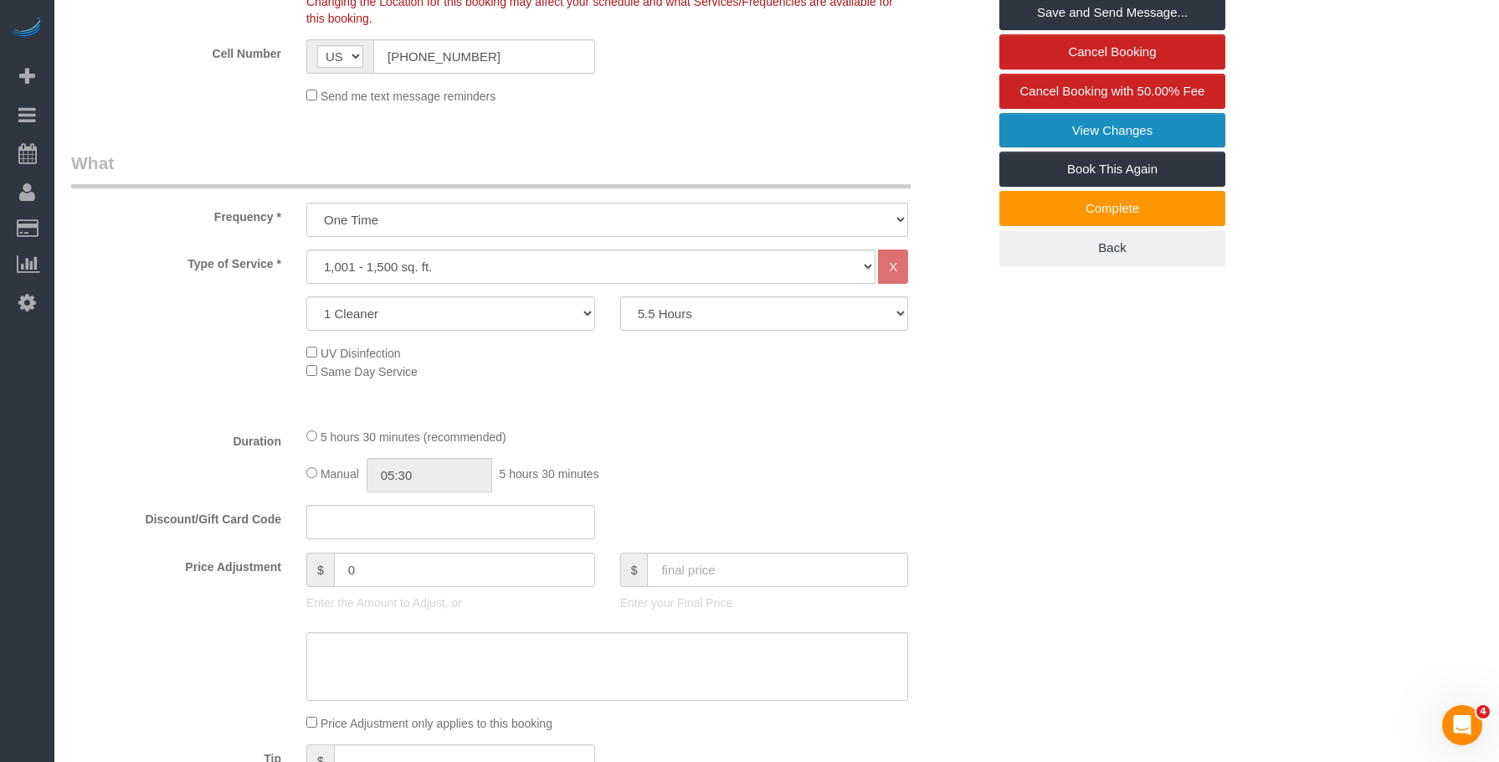
click at [1120, 136] on link "View Changes" at bounding box center [1112, 130] width 226 height 35
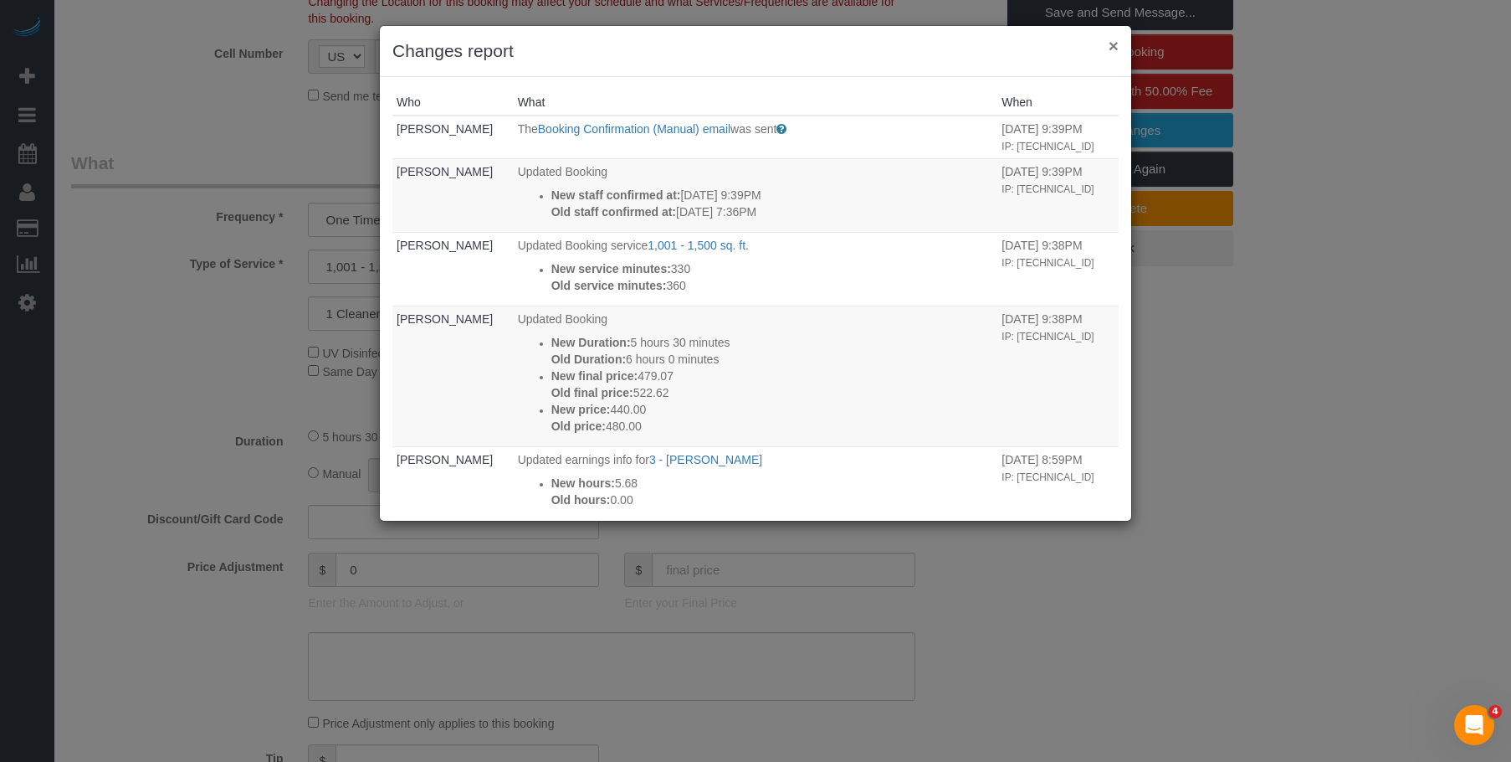
click at [1115, 43] on button "×" at bounding box center [1114, 46] width 10 height 18
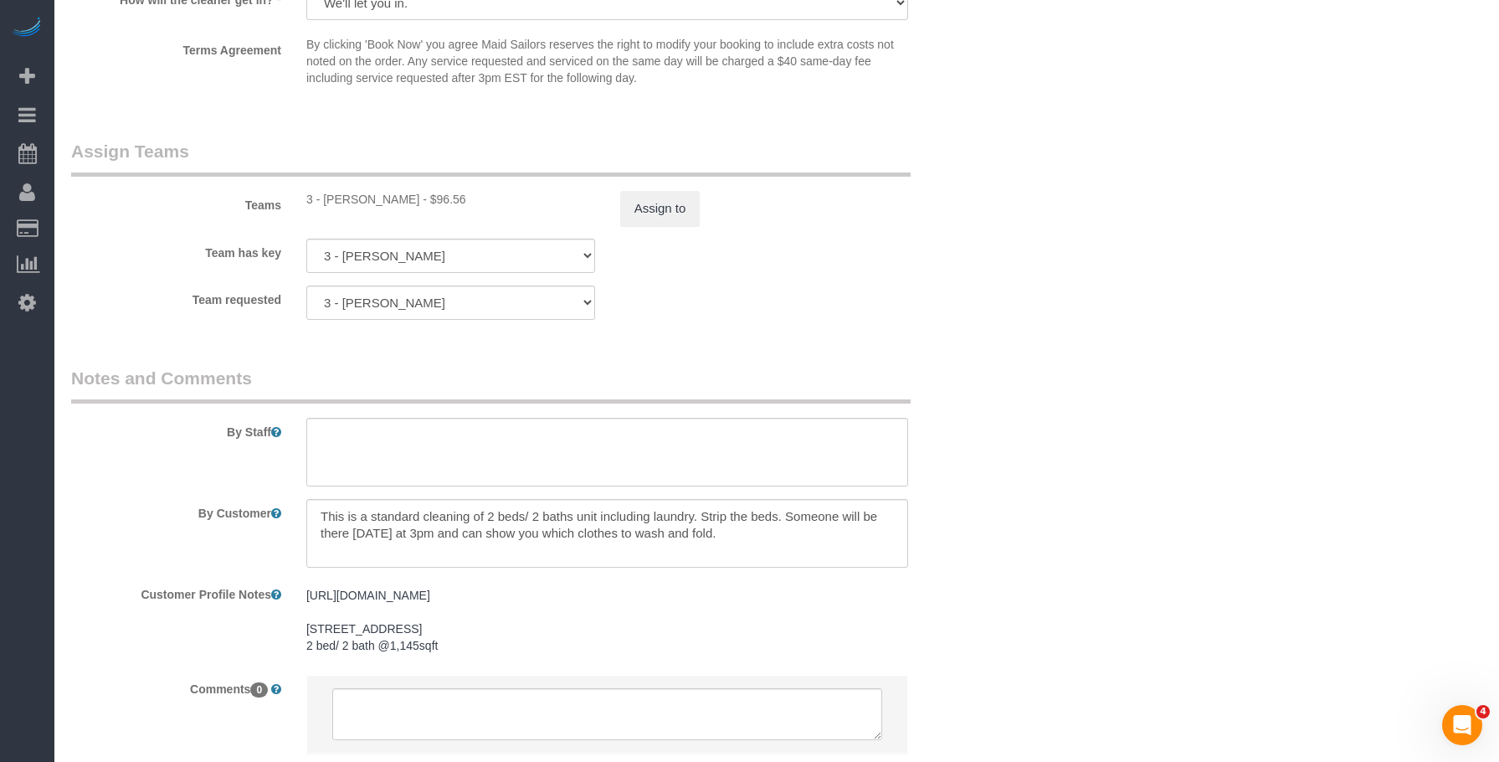
scroll to position [1841, 0]
